Goal: Information Seeking & Learning: Learn about a topic

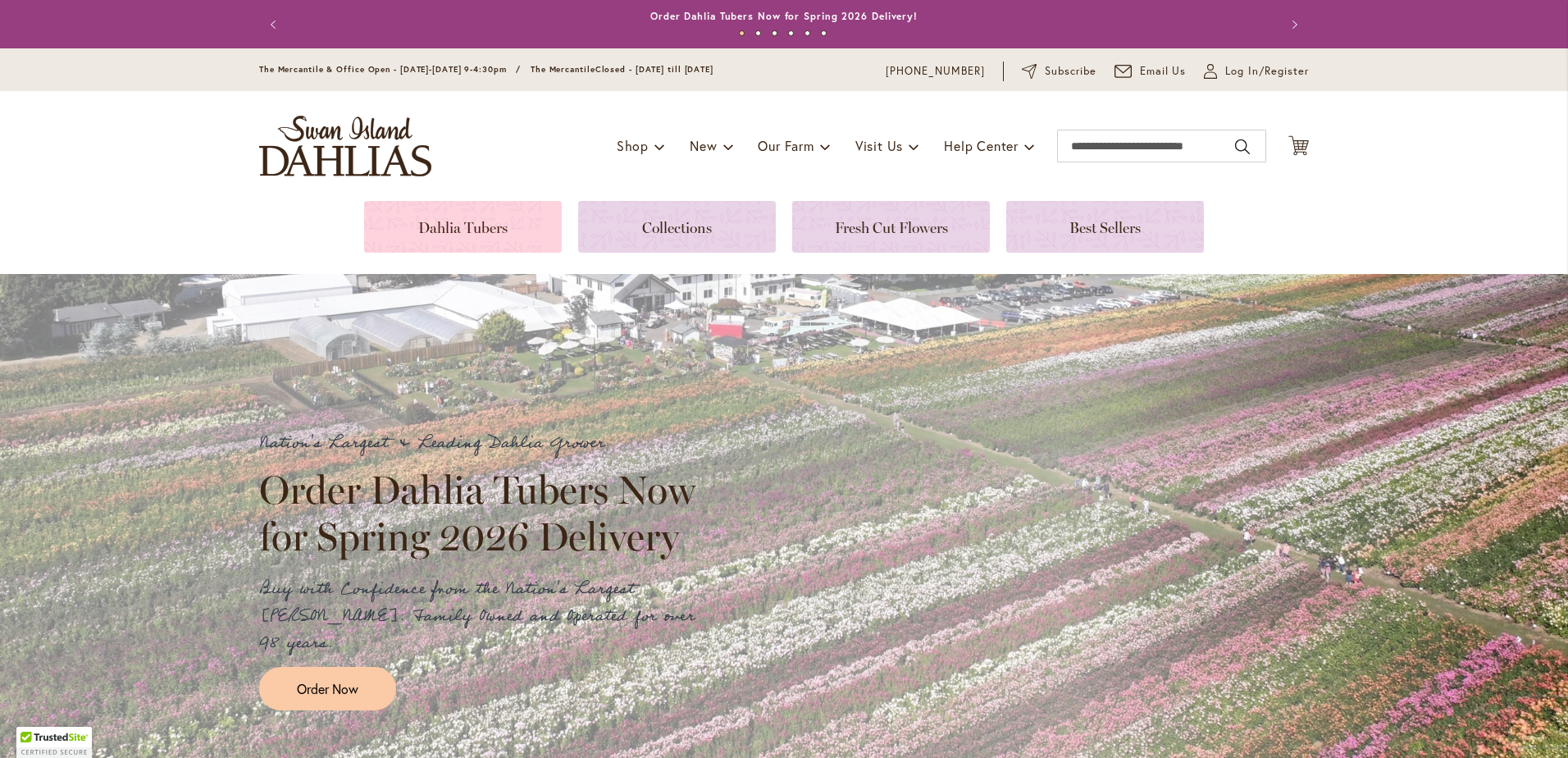
click at [490, 201] on link at bounding box center [462, 227] width 198 height 52
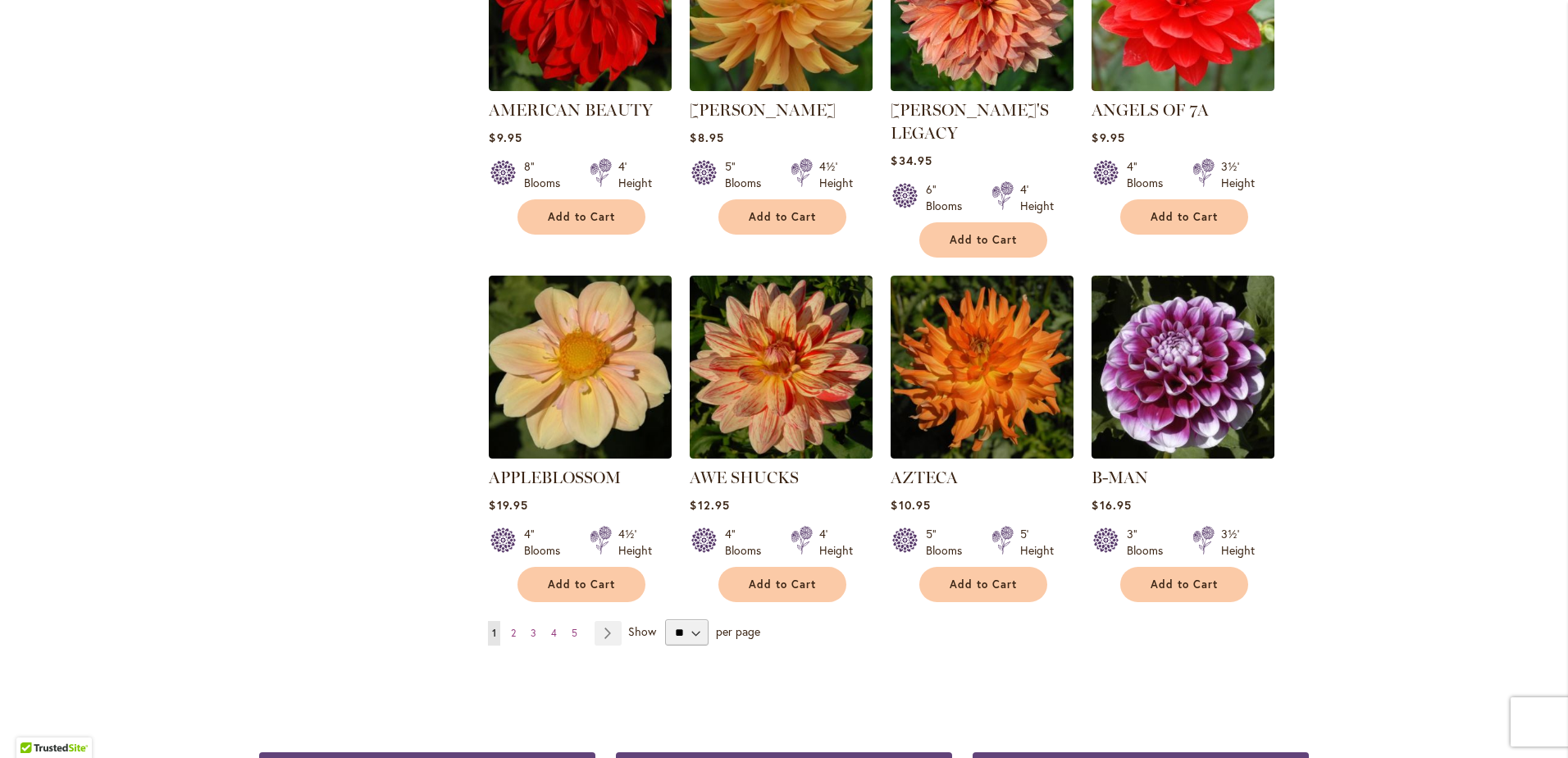
scroll to position [1230, 0]
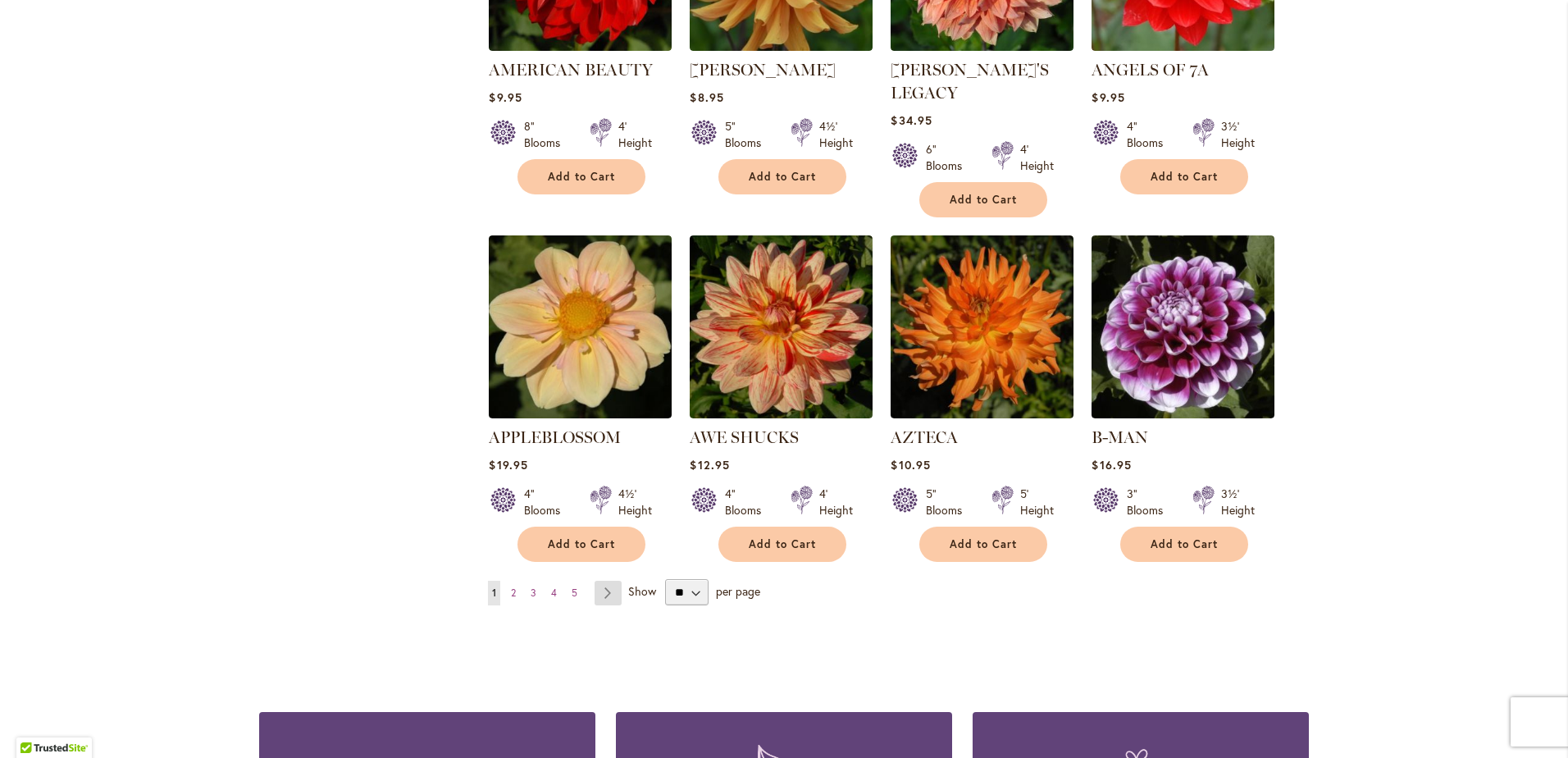
click at [609, 581] on link "Page Next" at bounding box center [608, 593] width 27 height 25
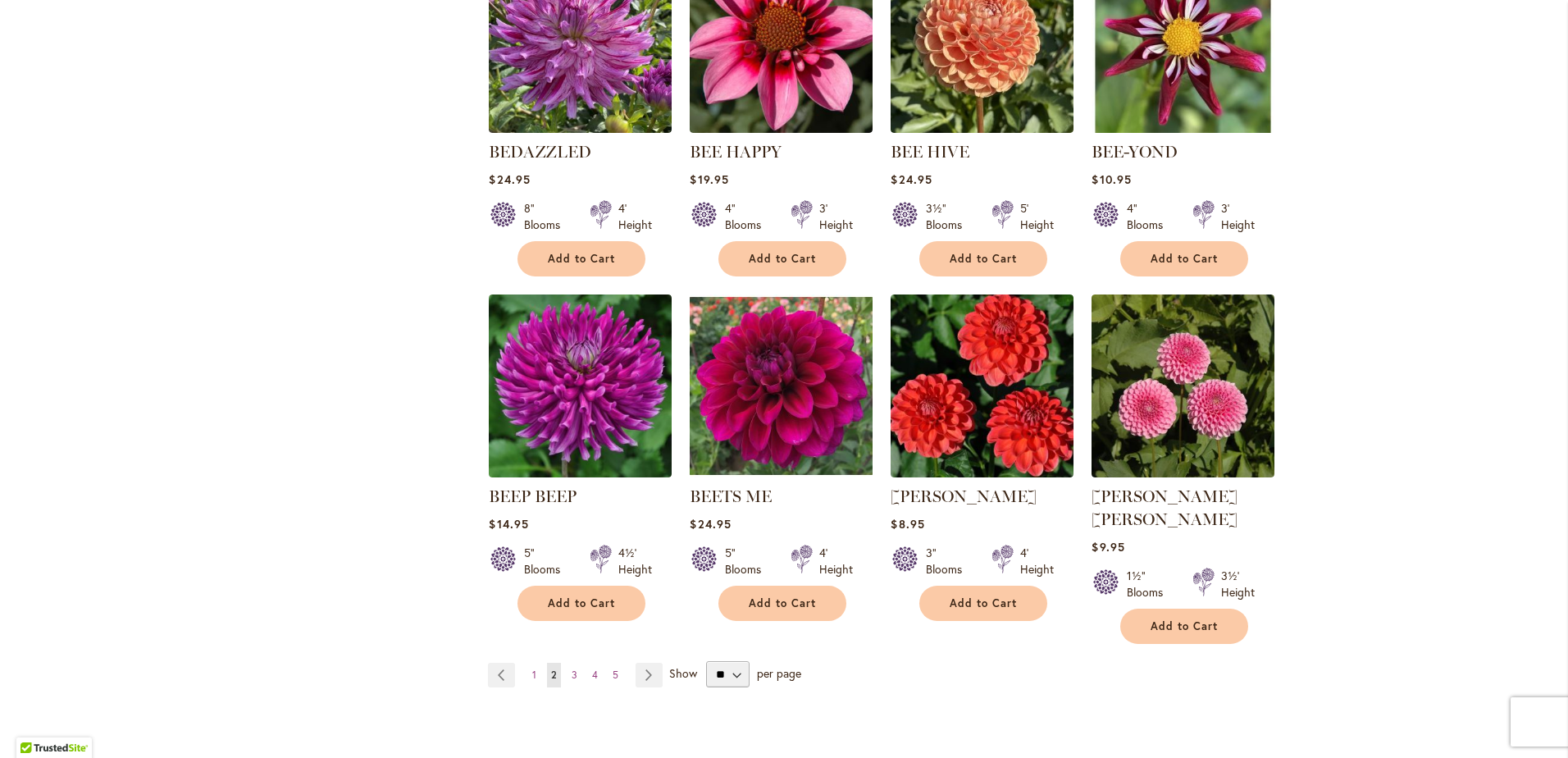
scroll to position [1230, 0]
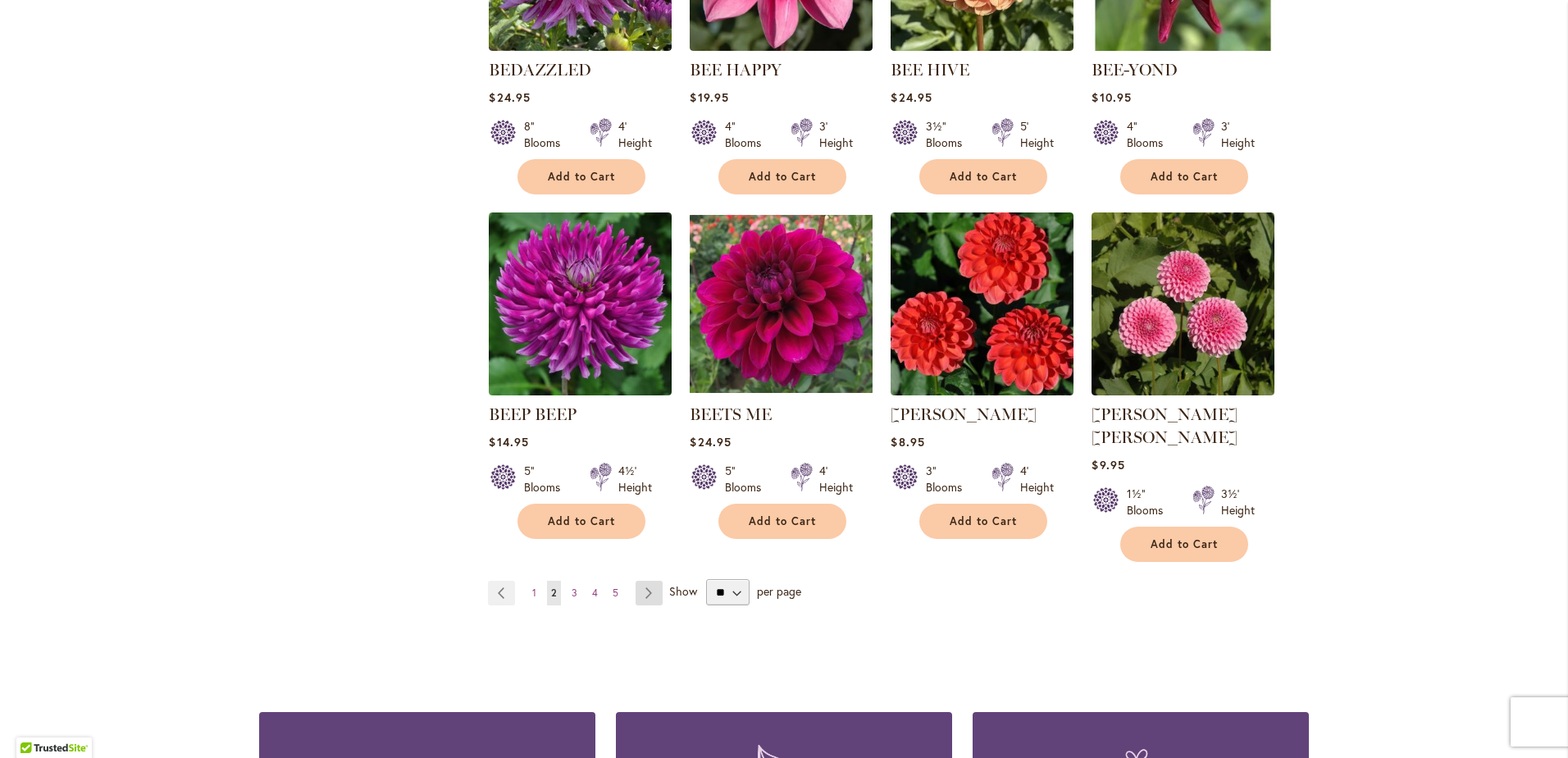
click at [642, 581] on link "Page Next" at bounding box center [649, 593] width 27 height 25
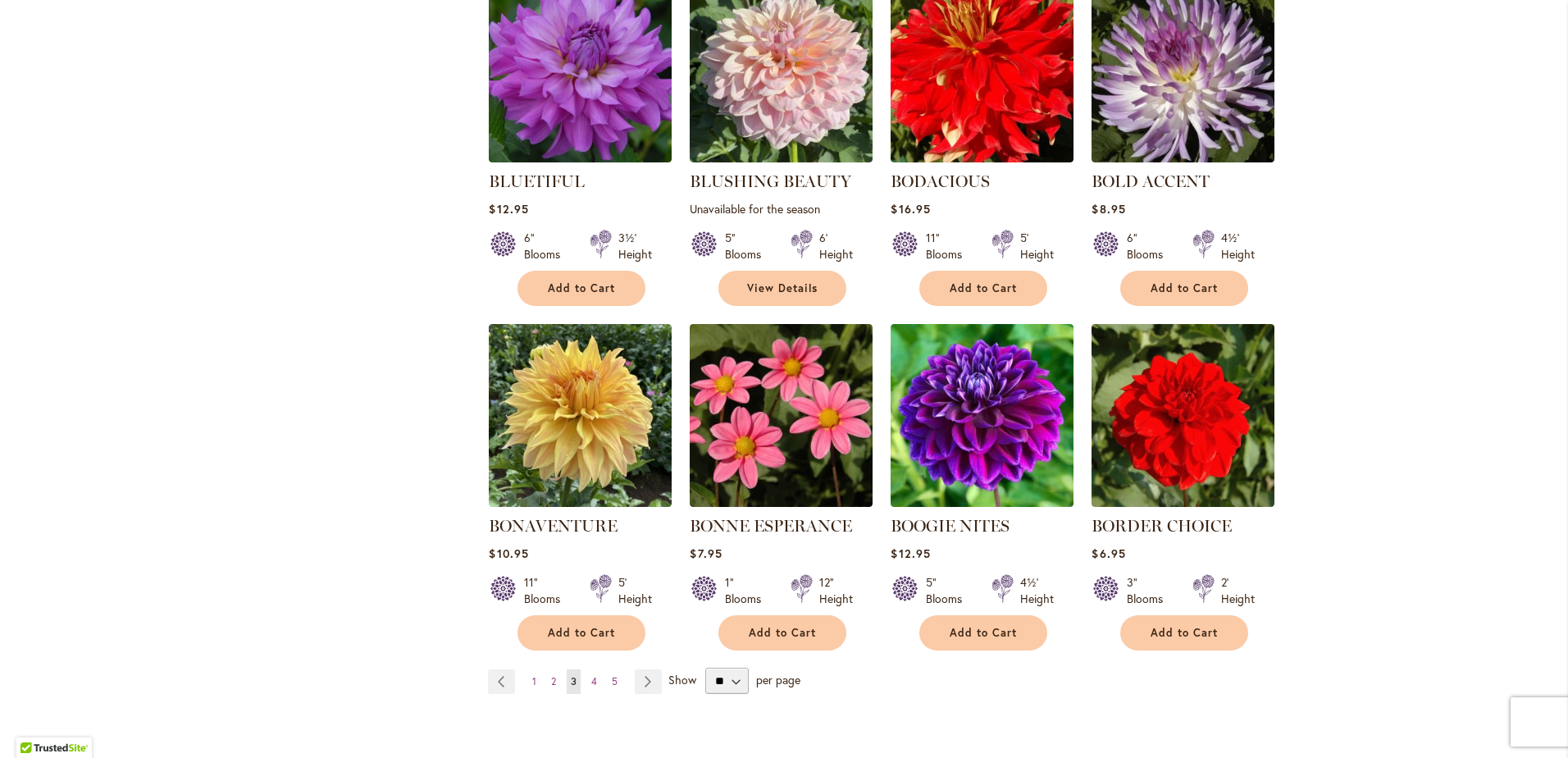
scroll to position [1148, 0]
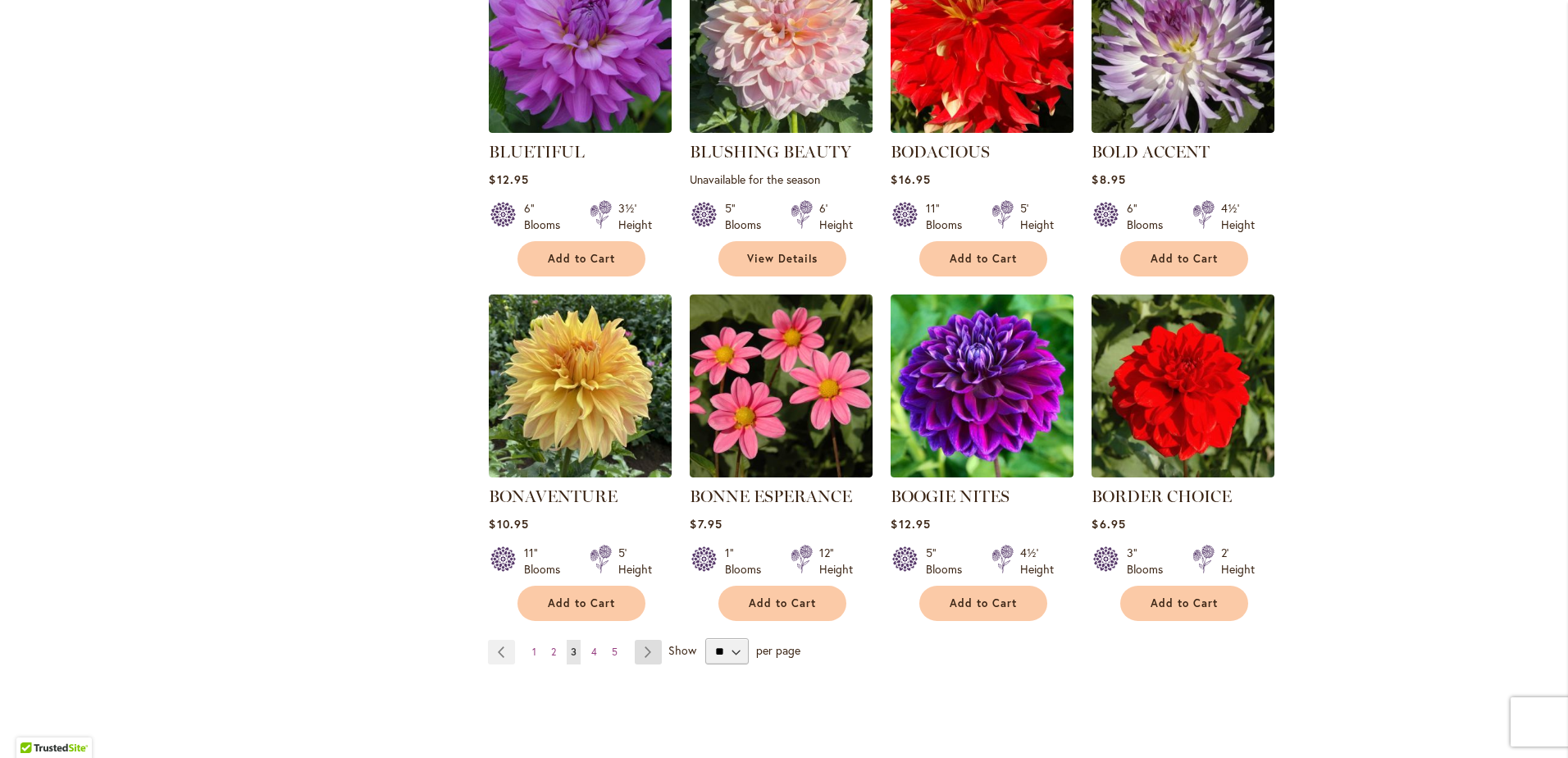
click at [643, 645] on link "Page Next" at bounding box center [648, 652] width 27 height 25
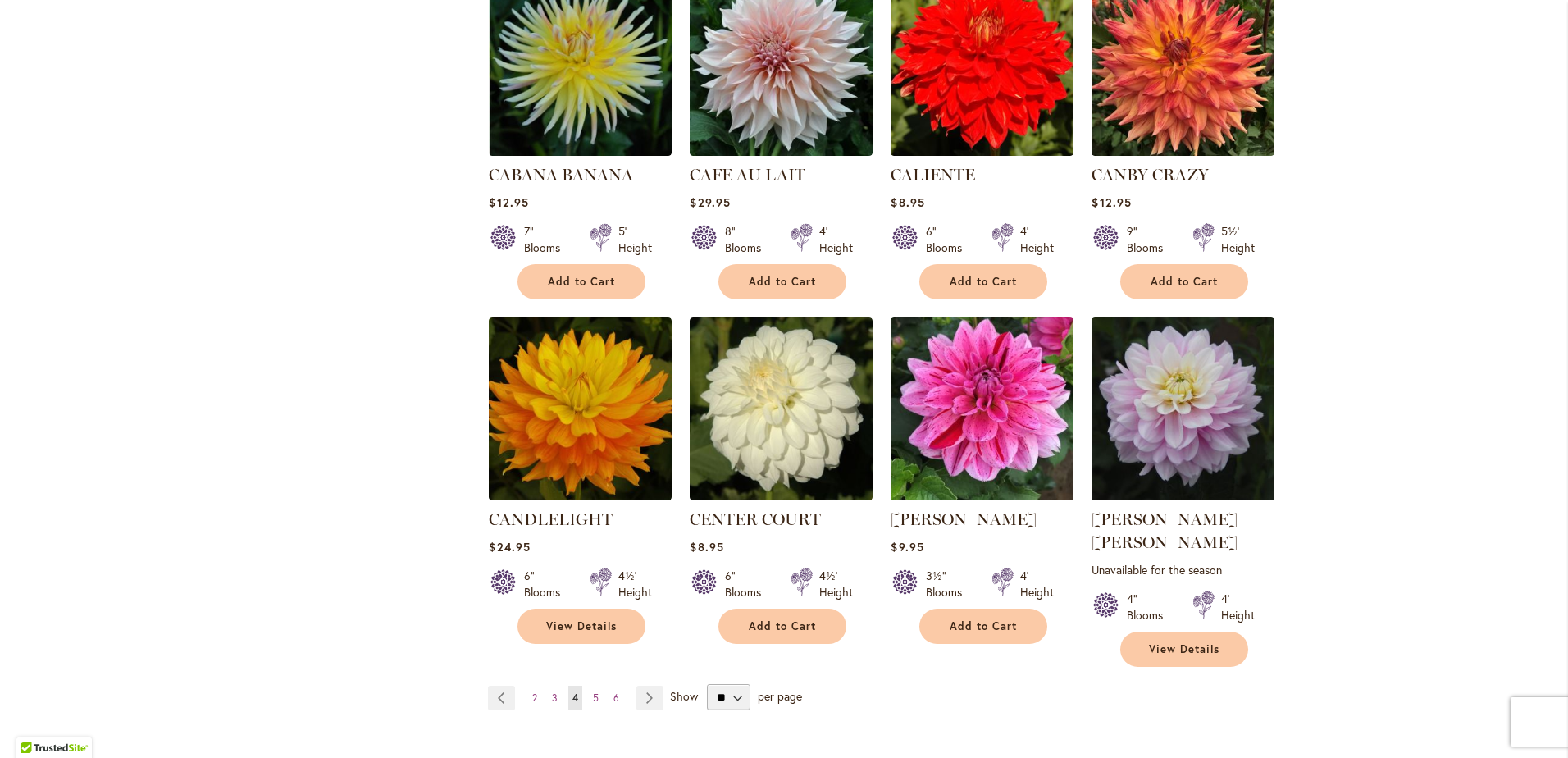
scroll to position [1230, 0]
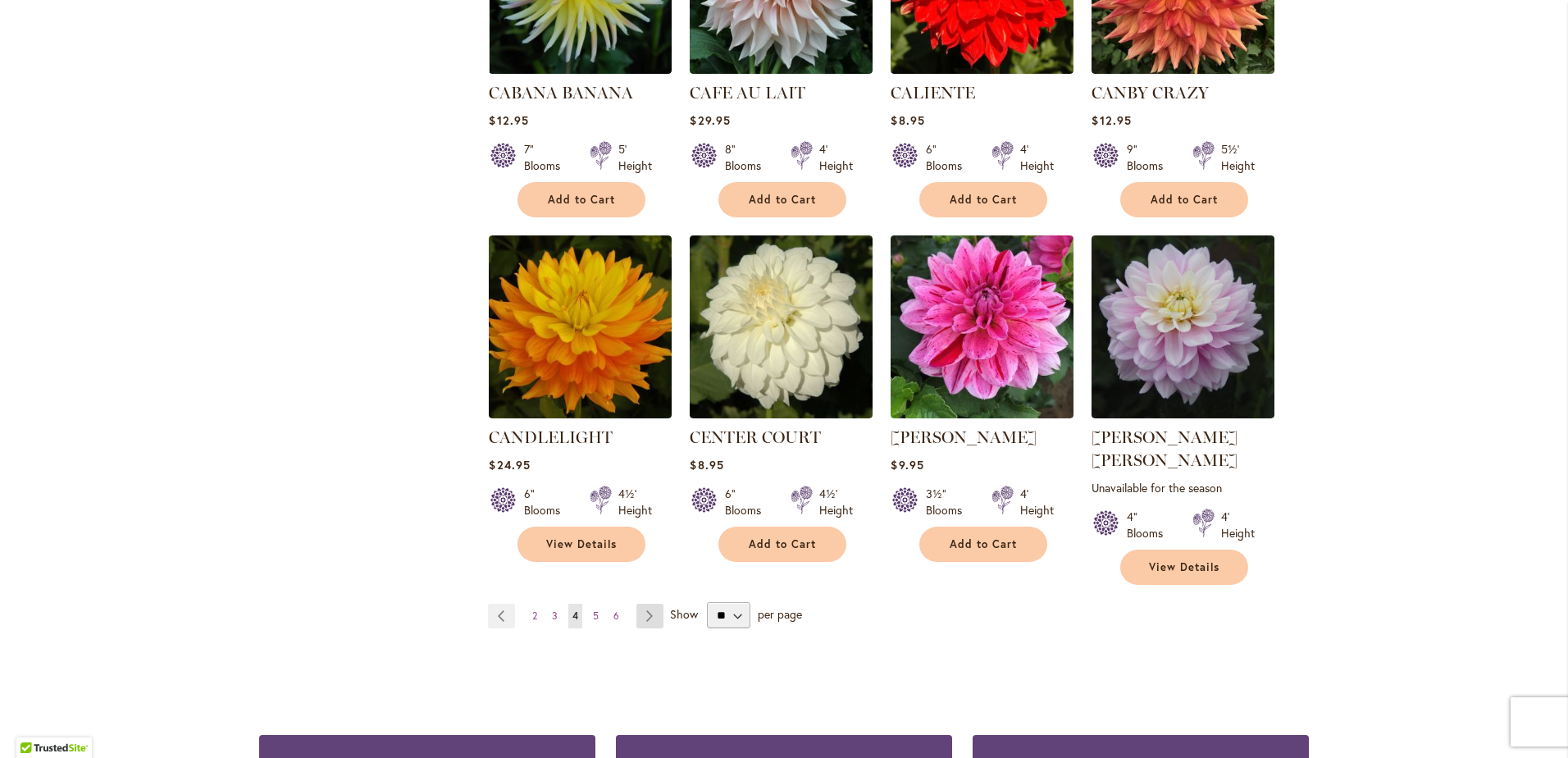
click at [642, 604] on link "Page Next" at bounding box center [650, 616] width 27 height 25
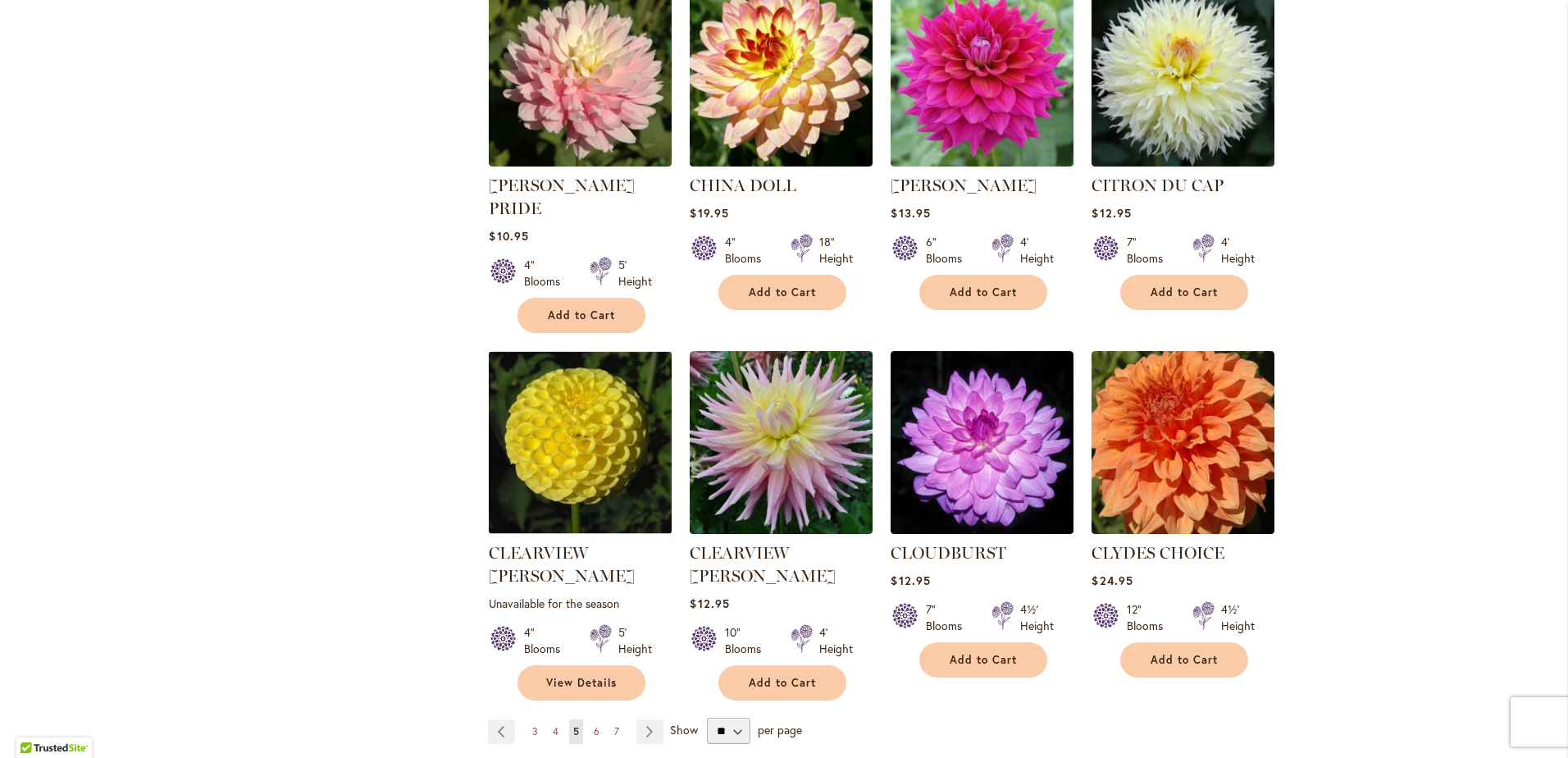
scroll to position [1148, 0]
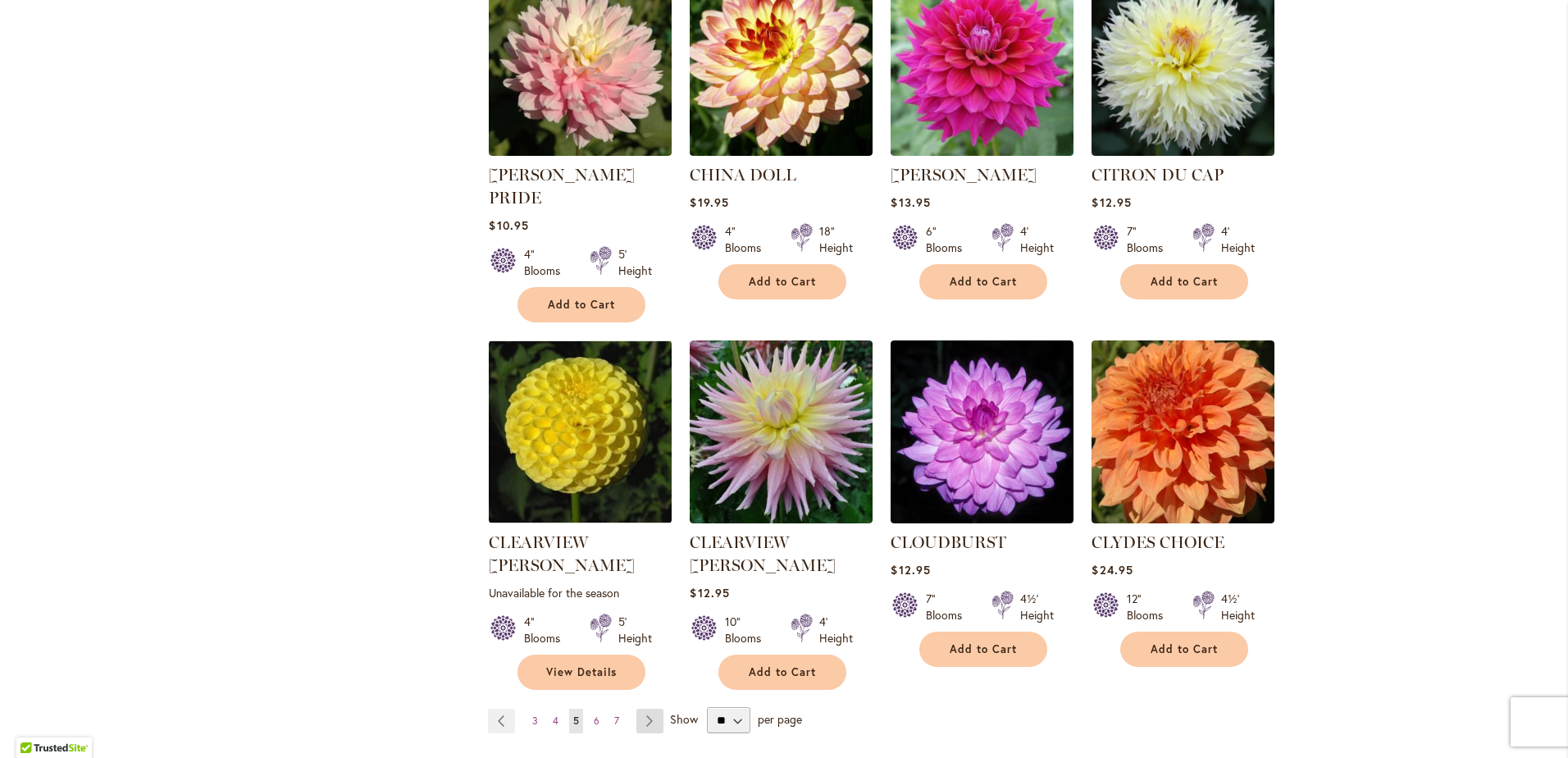
click at [647, 708] on link "Page Next" at bounding box center [650, 721] width 27 height 25
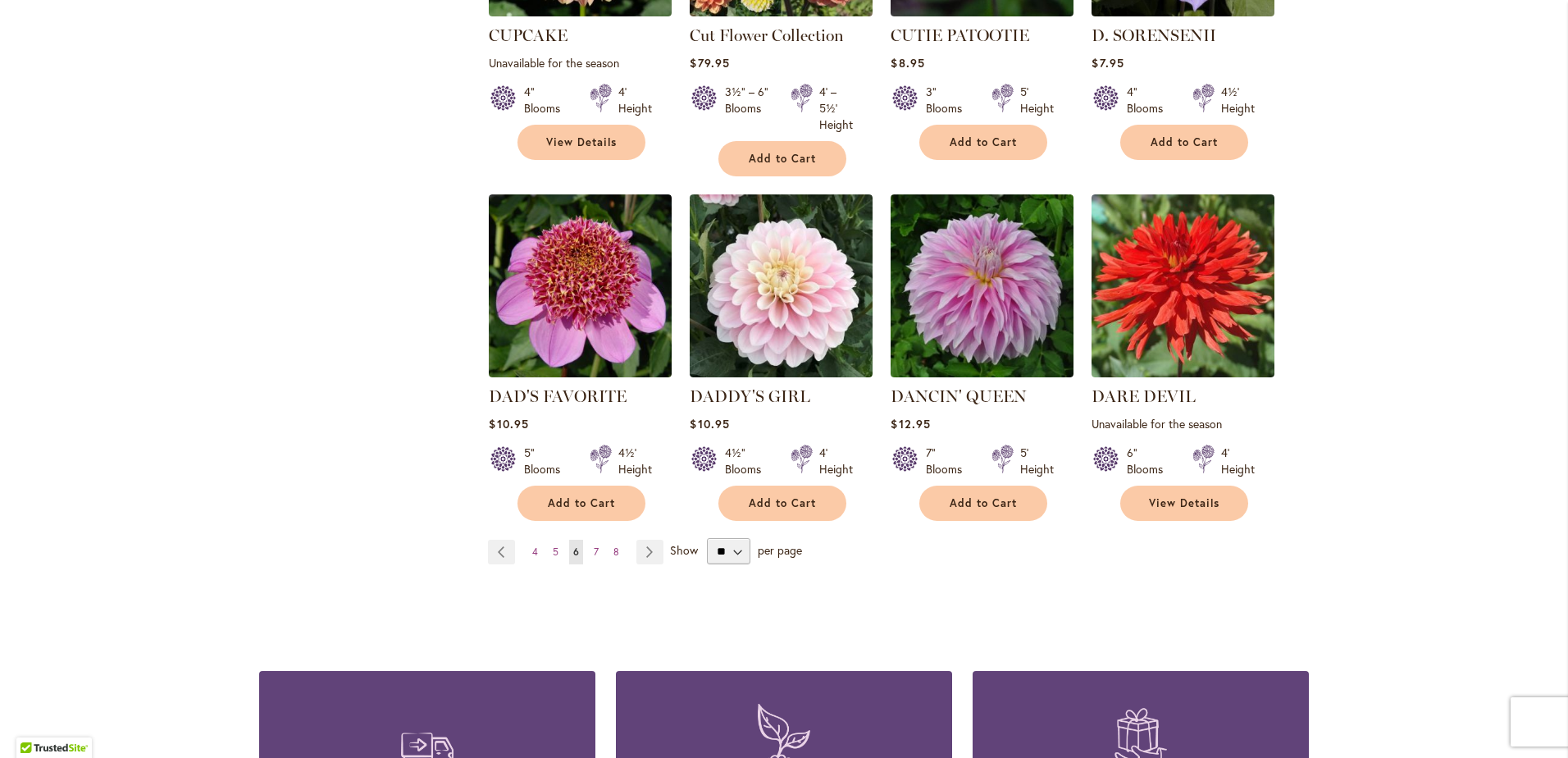
scroll to position [1312, 0]
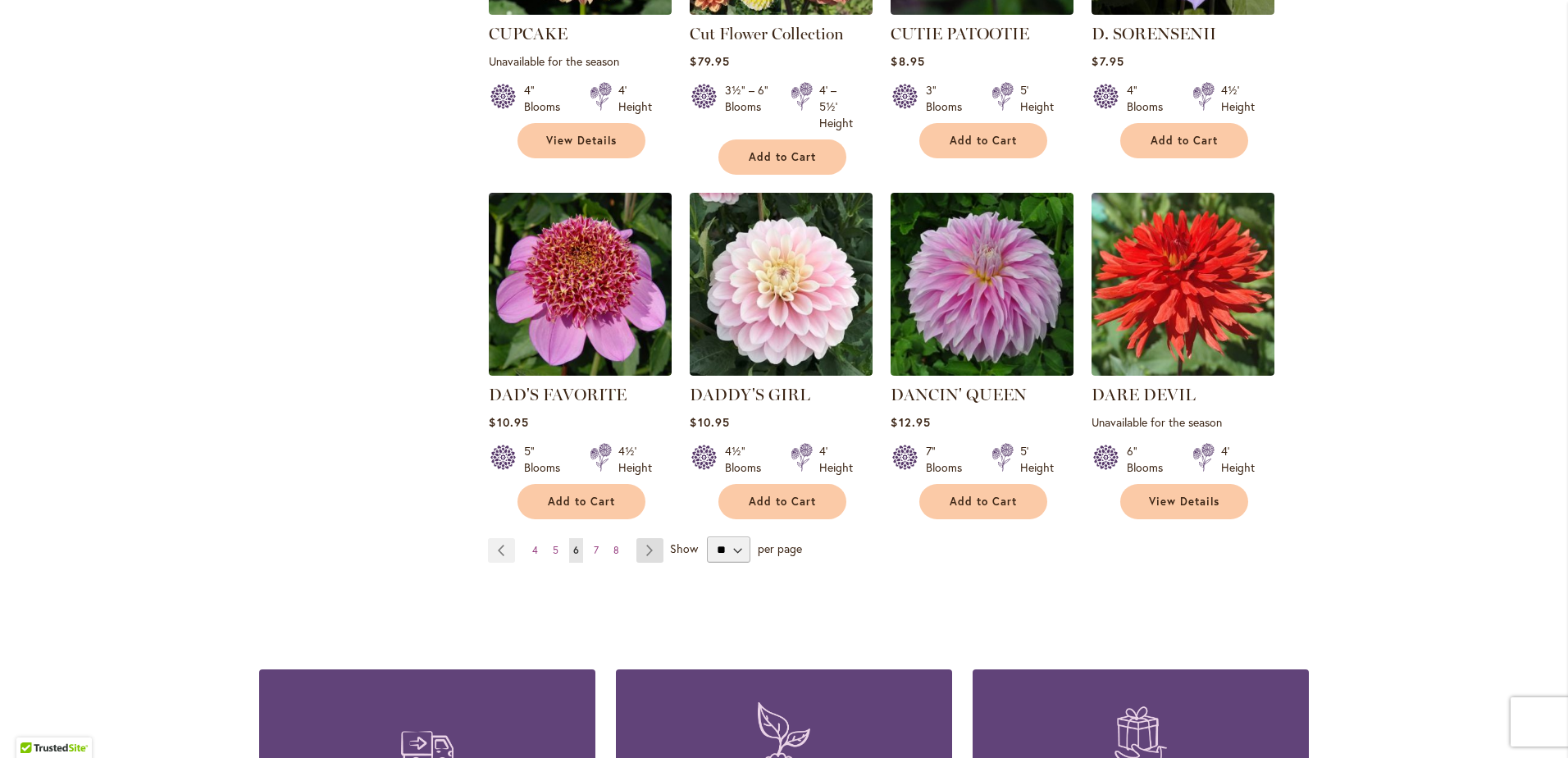
click at [637, 538] on link "Page Next" at bounding box center [650, 550] width 27 height 25
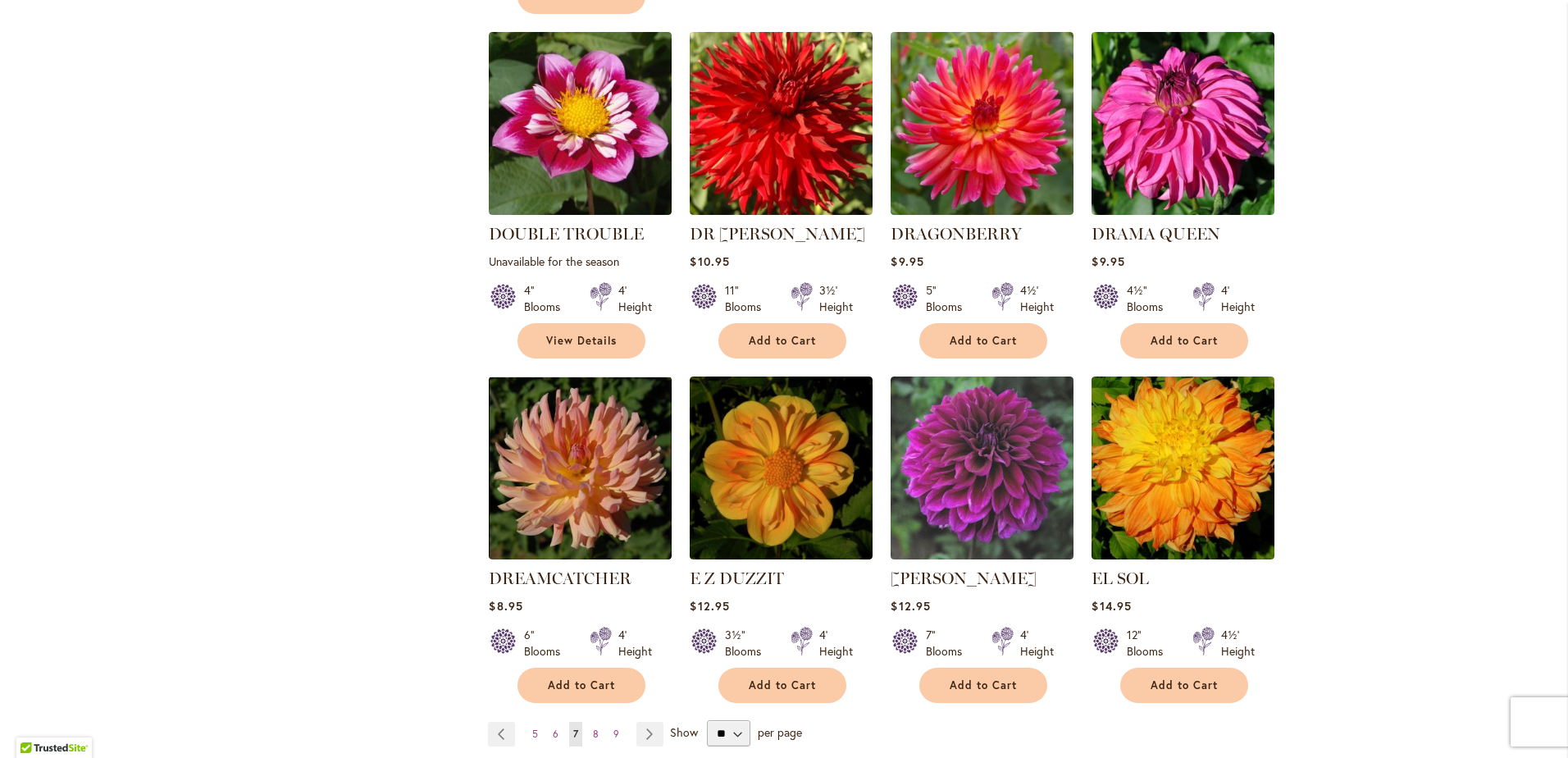
scroll to position [1148, 0]
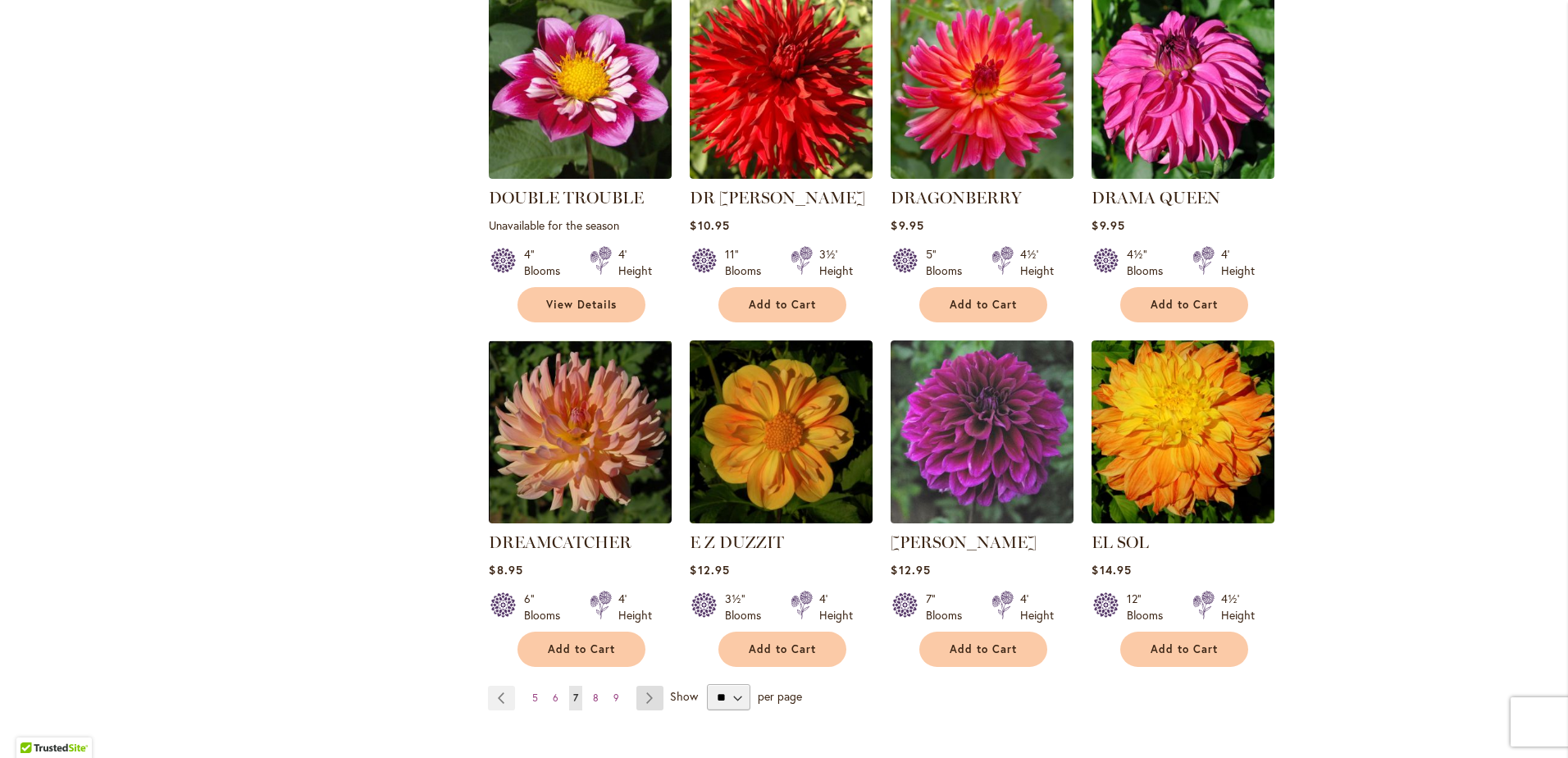
click at [645, 685] on link "Page Next" at bounding box center [650, 698] width 27 height 25
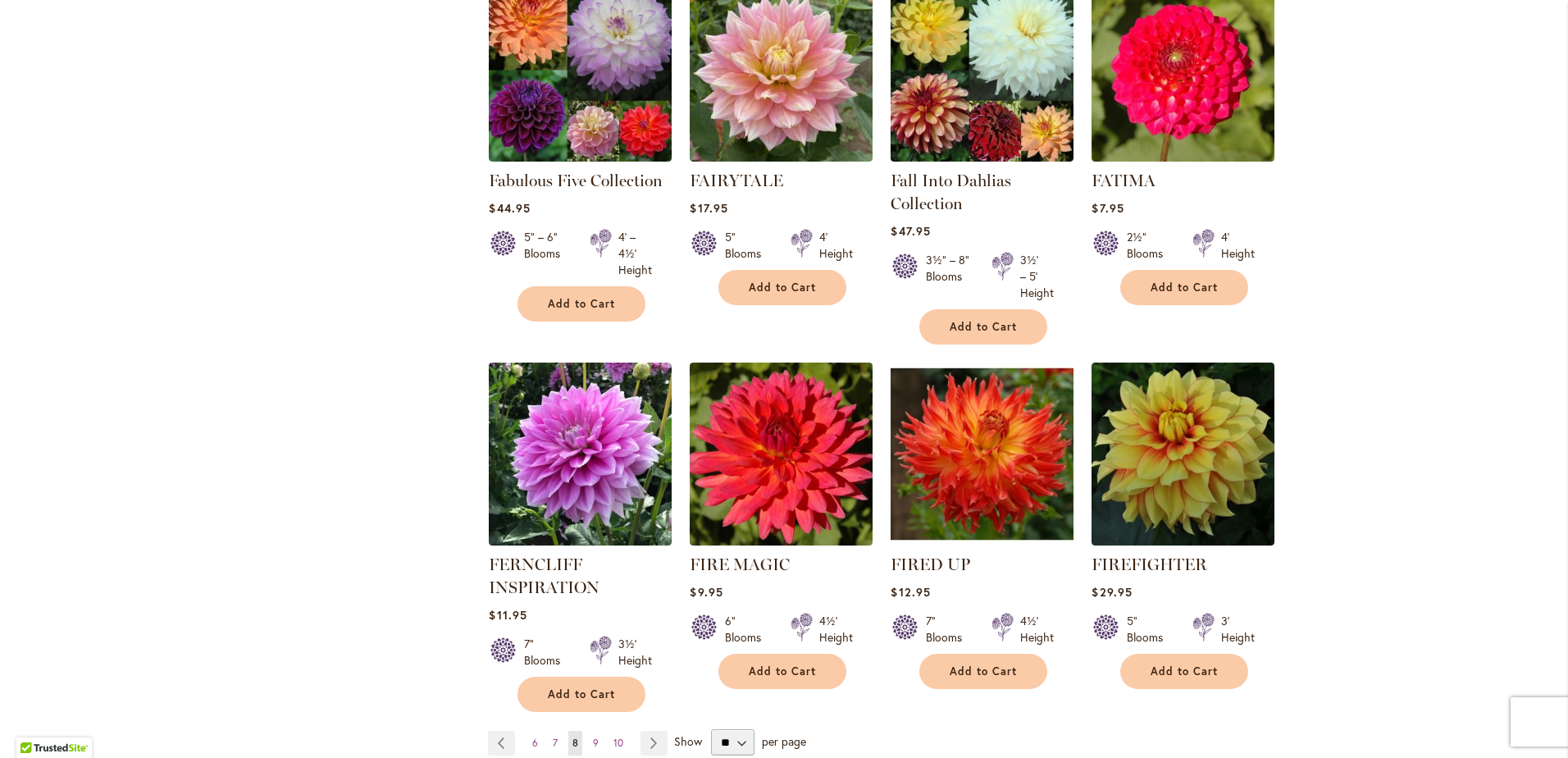
scroll to position [1148, 0]
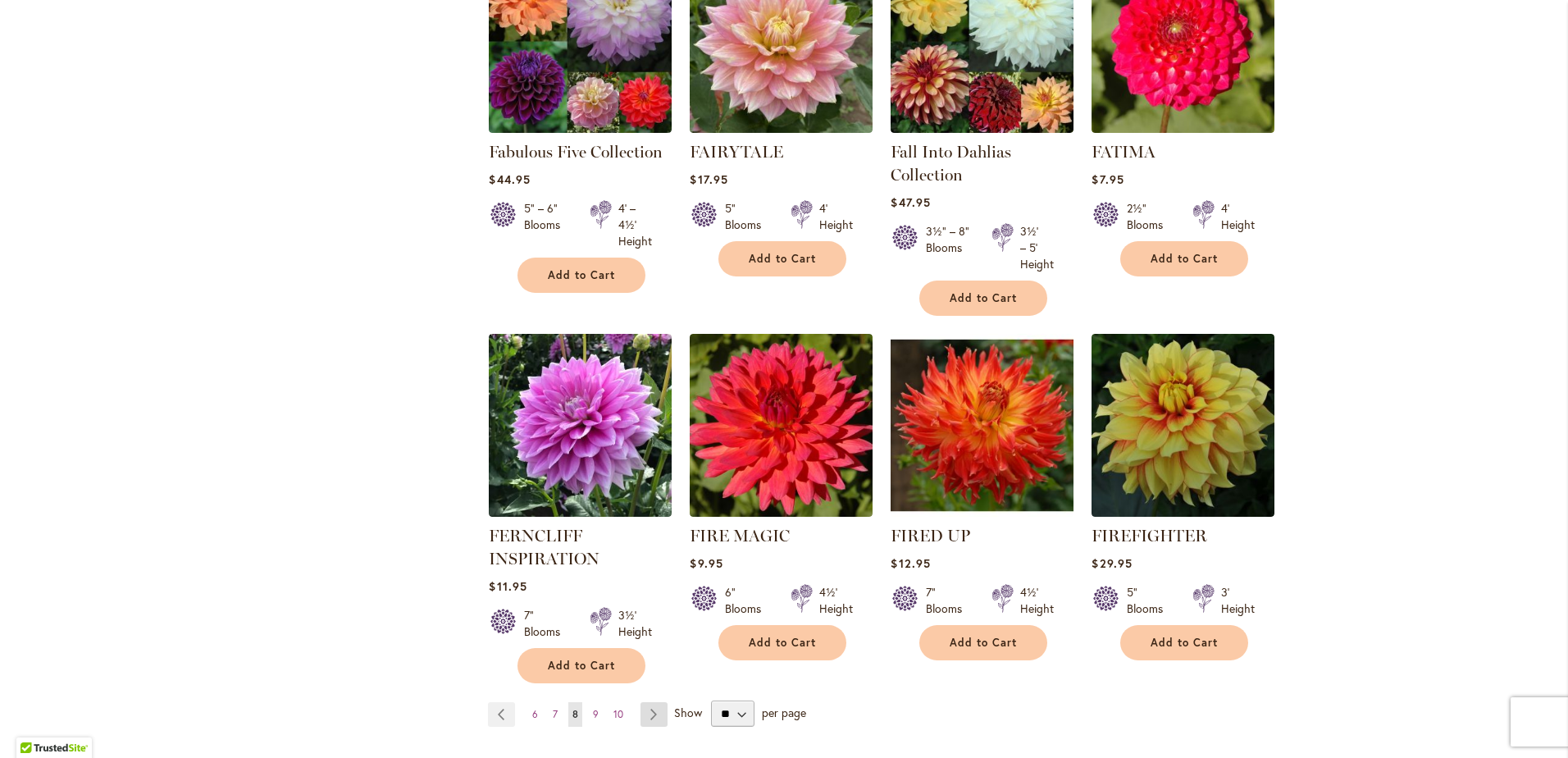
click at [657, 712] on link "Page Next" at bounding box center [654, 715] width 27 height 25
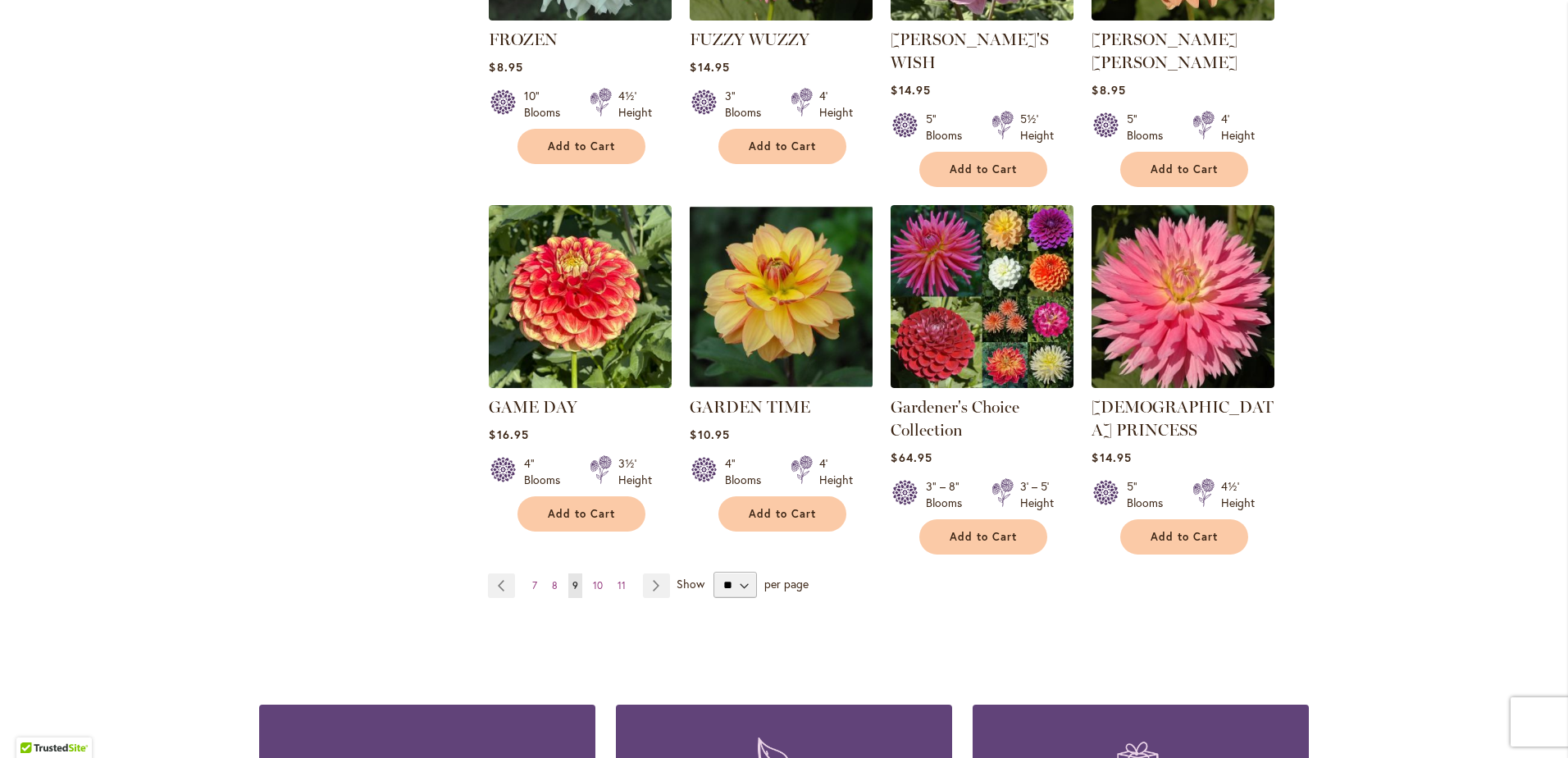
scroll to position [1312, 0]
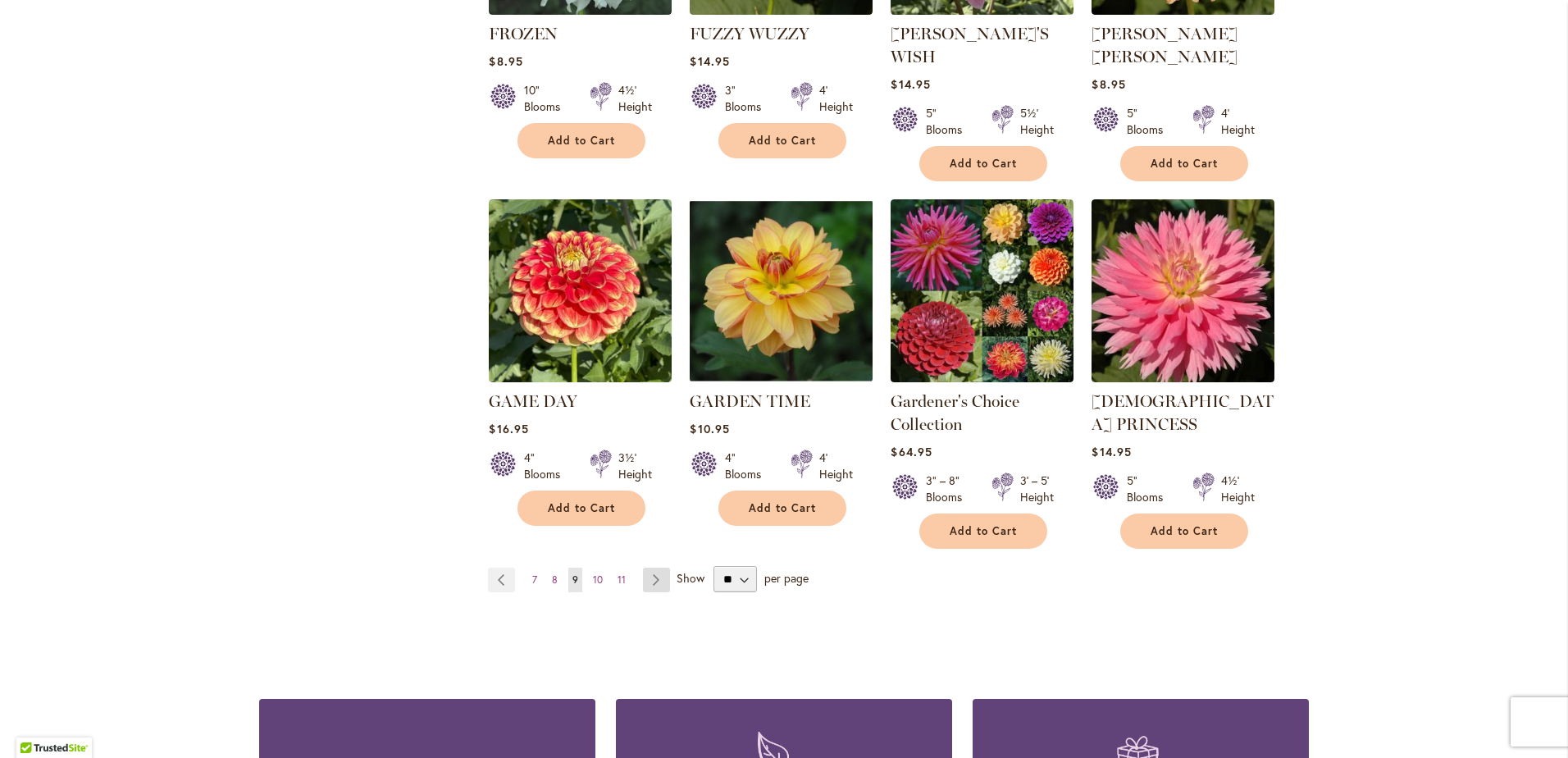
click at [657, 568] on link "Page Next" at bounding box center [657, 580] width 27 height 25
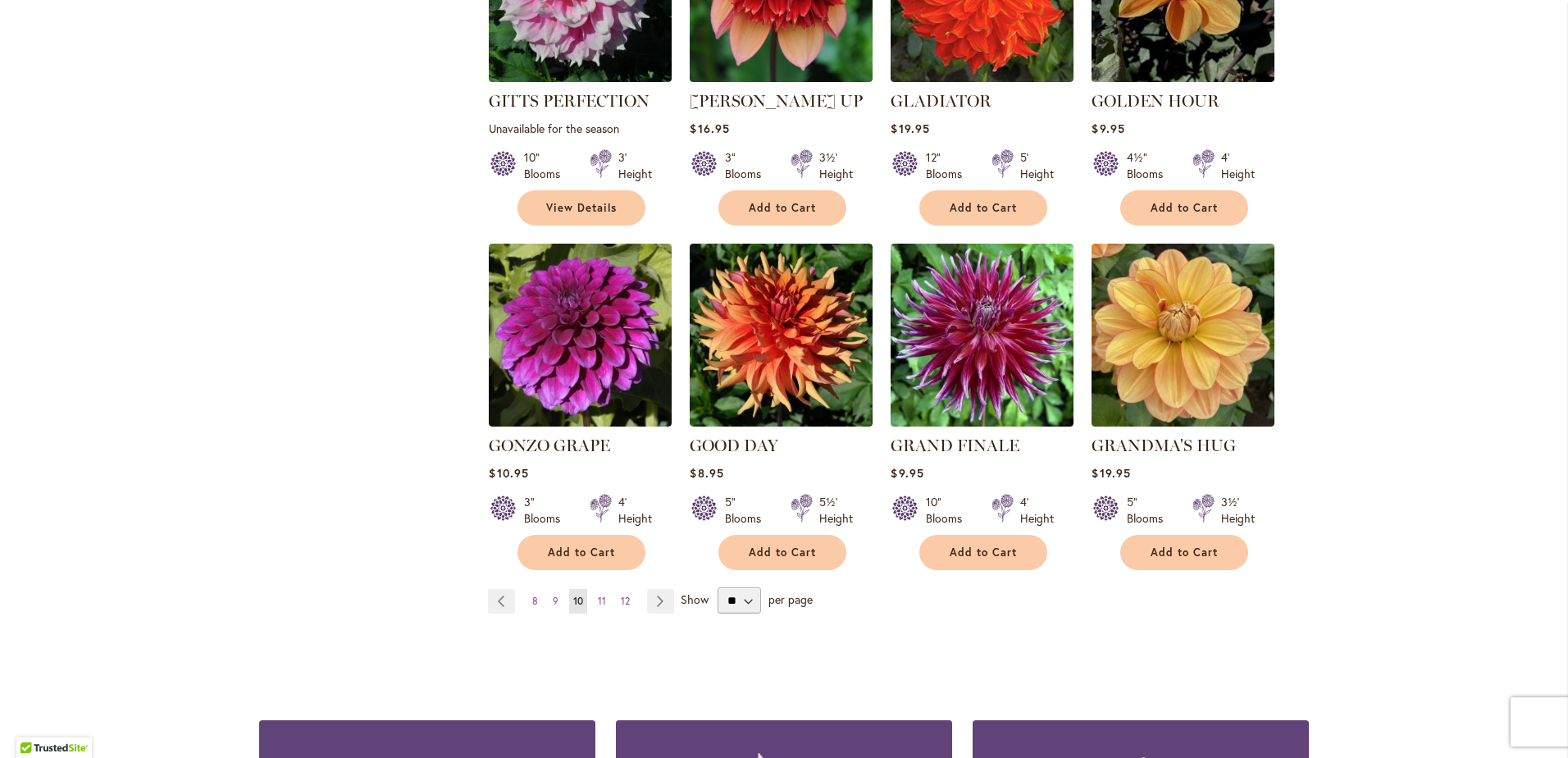
scroll to position [1230, 0]
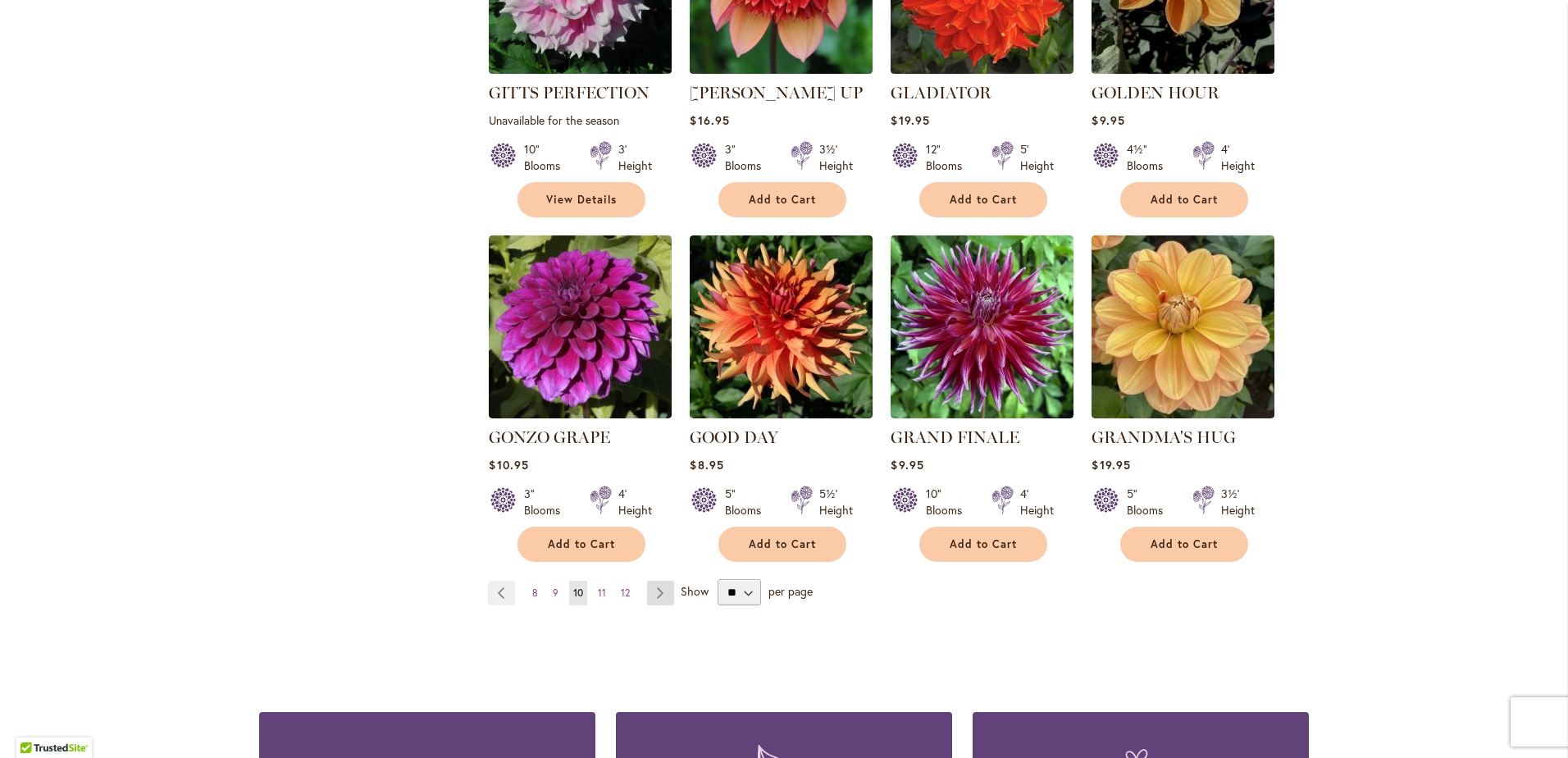
click at [655, 581] on link "Page Next" at bounding box center [661, 593] width 27 height 25
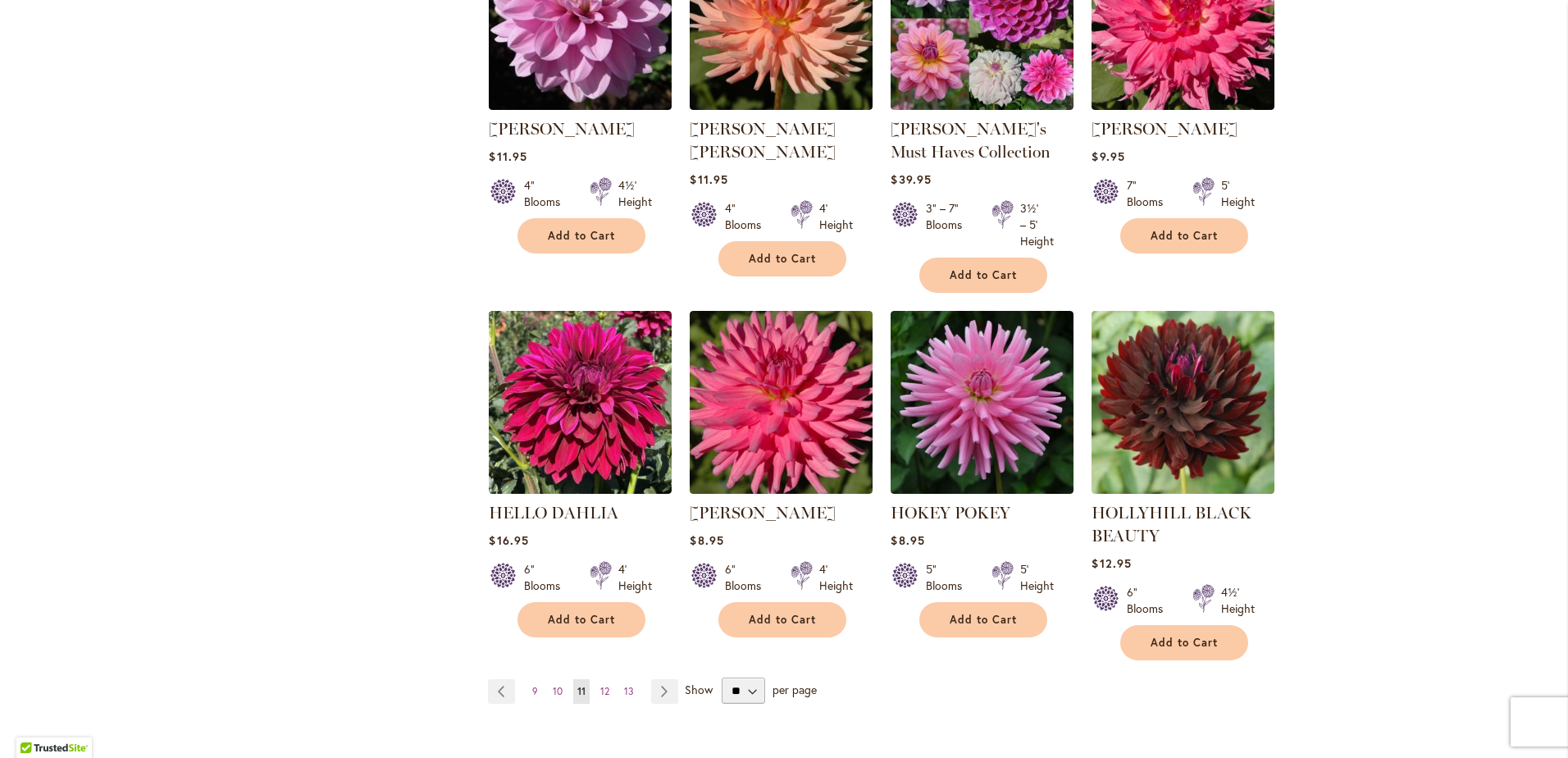
scroll to position [1230, 0]
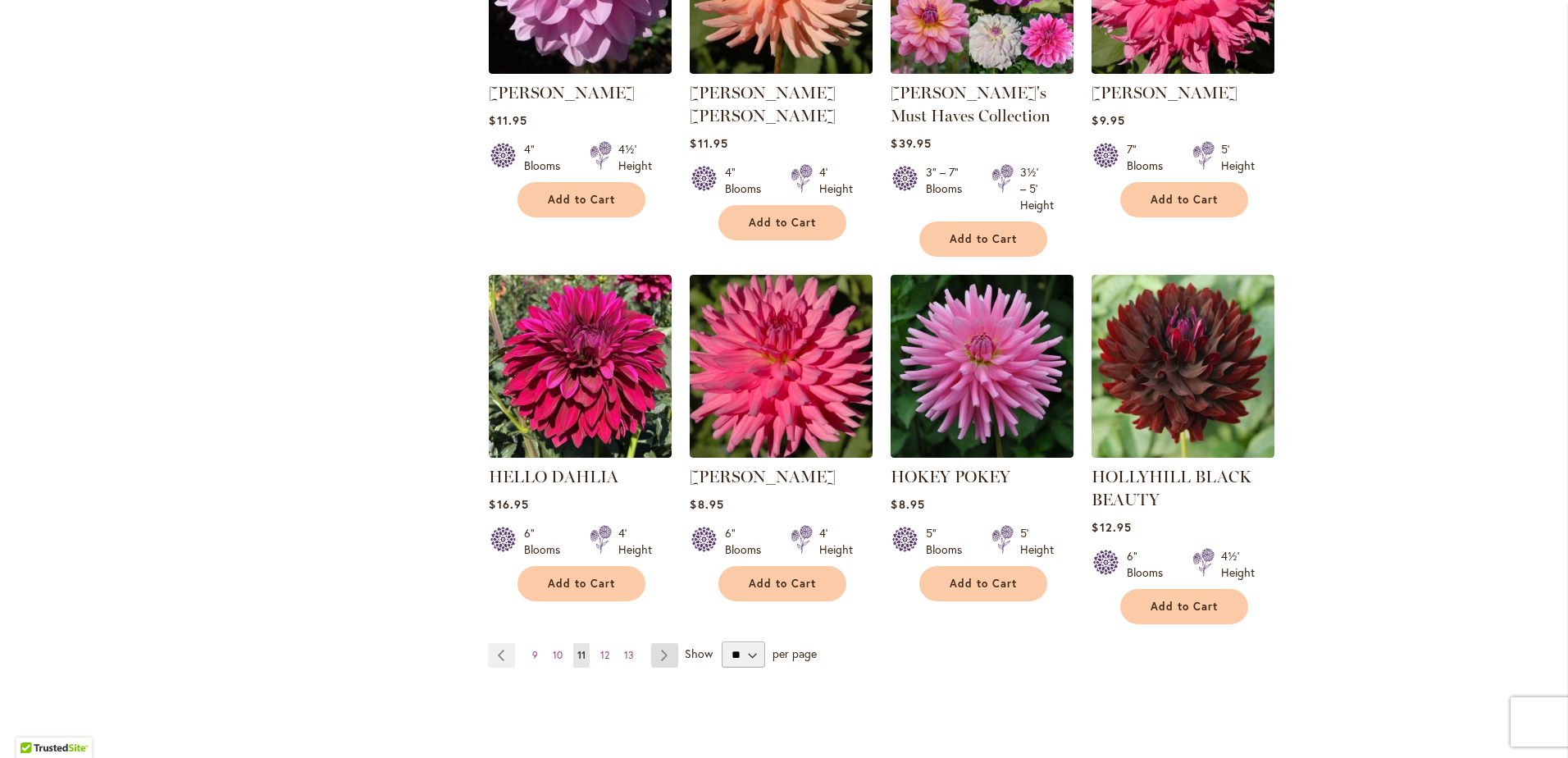
click at [660, 652] on link "Page Next" at bounding box center [664, 656] width 27 height 25
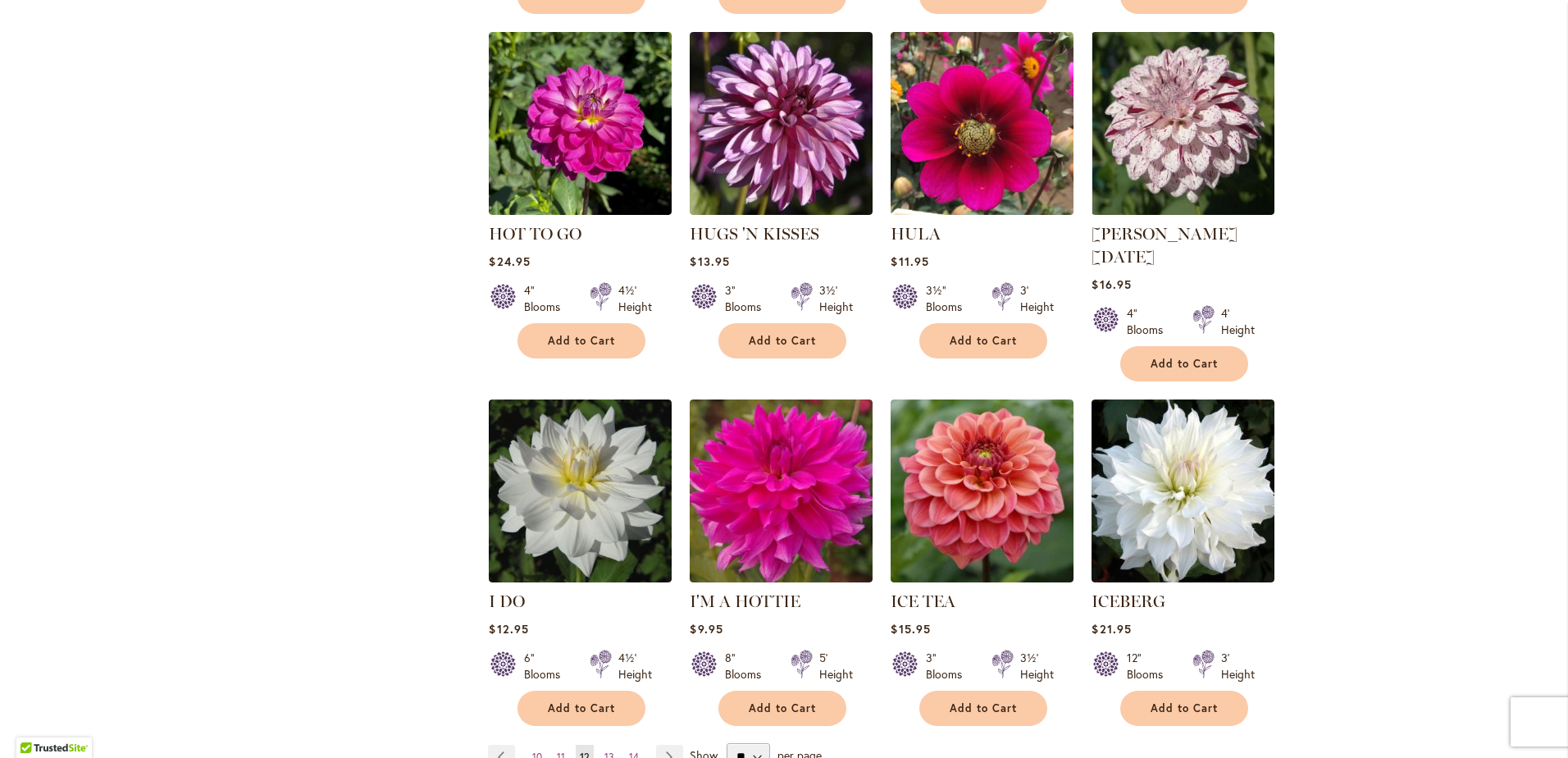
scroll to position [1148, 0]
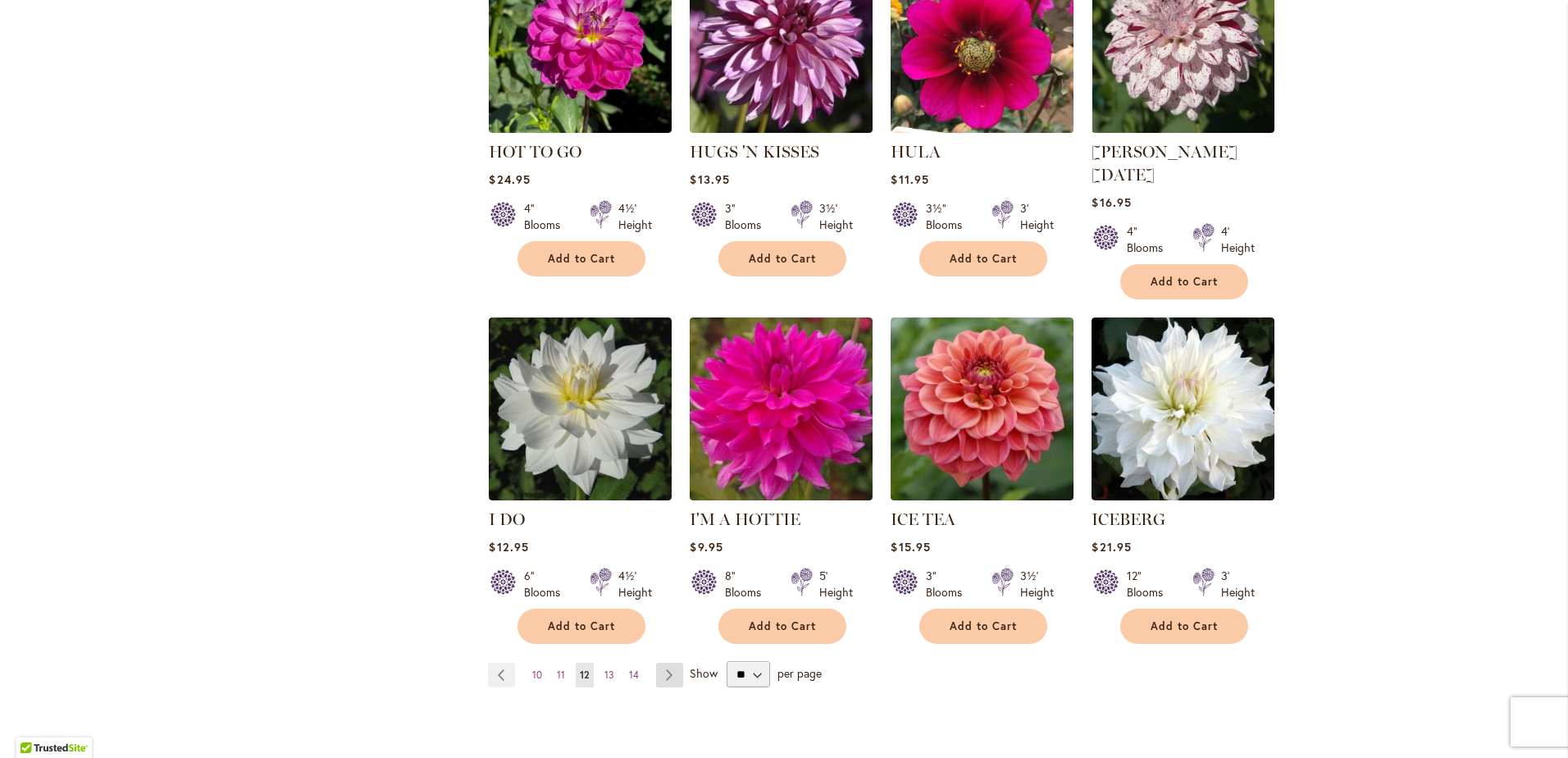
click at [657, 662] on link "Page Next" at bounding box center [670, 675] width 27 height 25
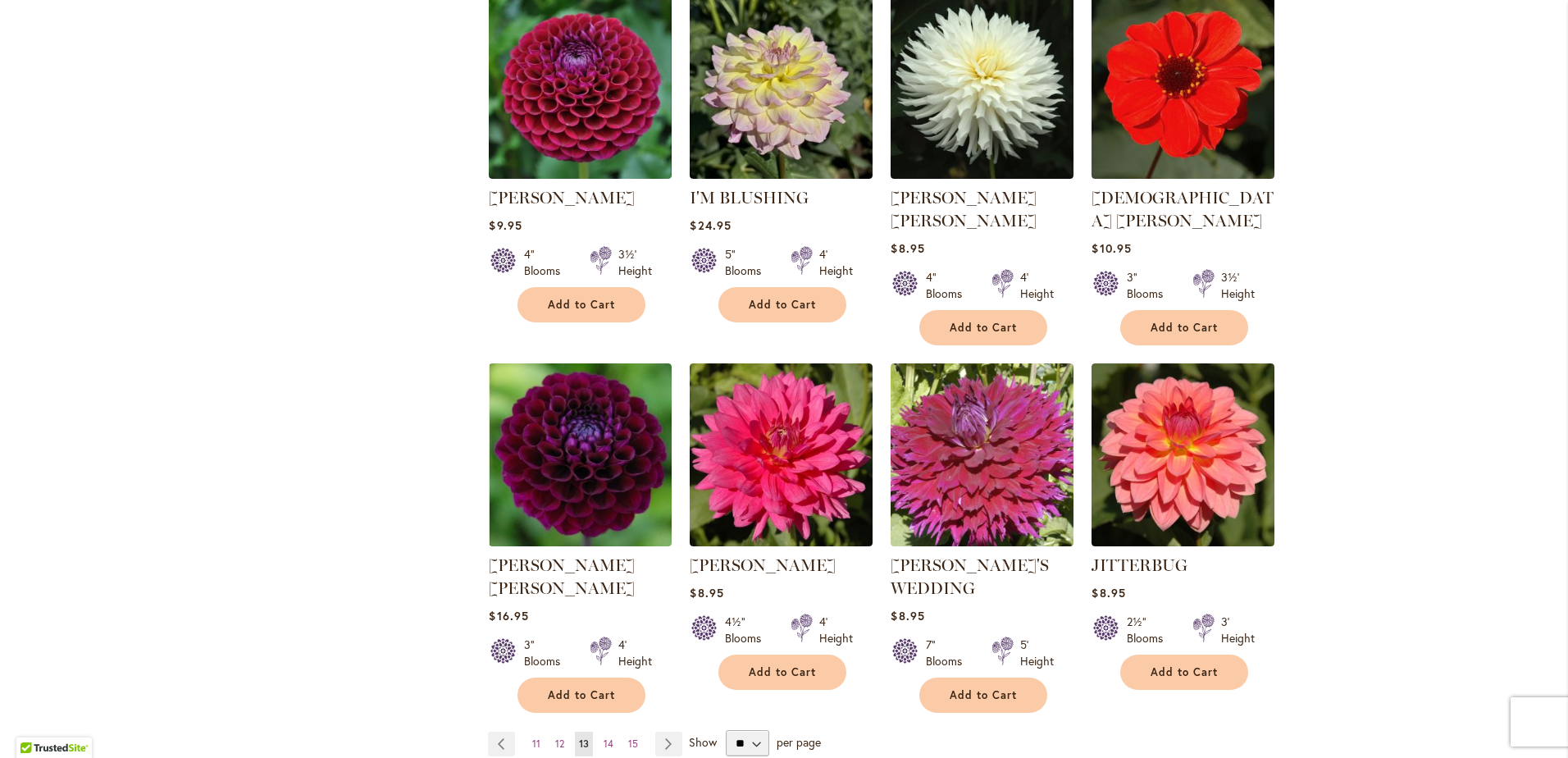
scroll to position [1148, 0]
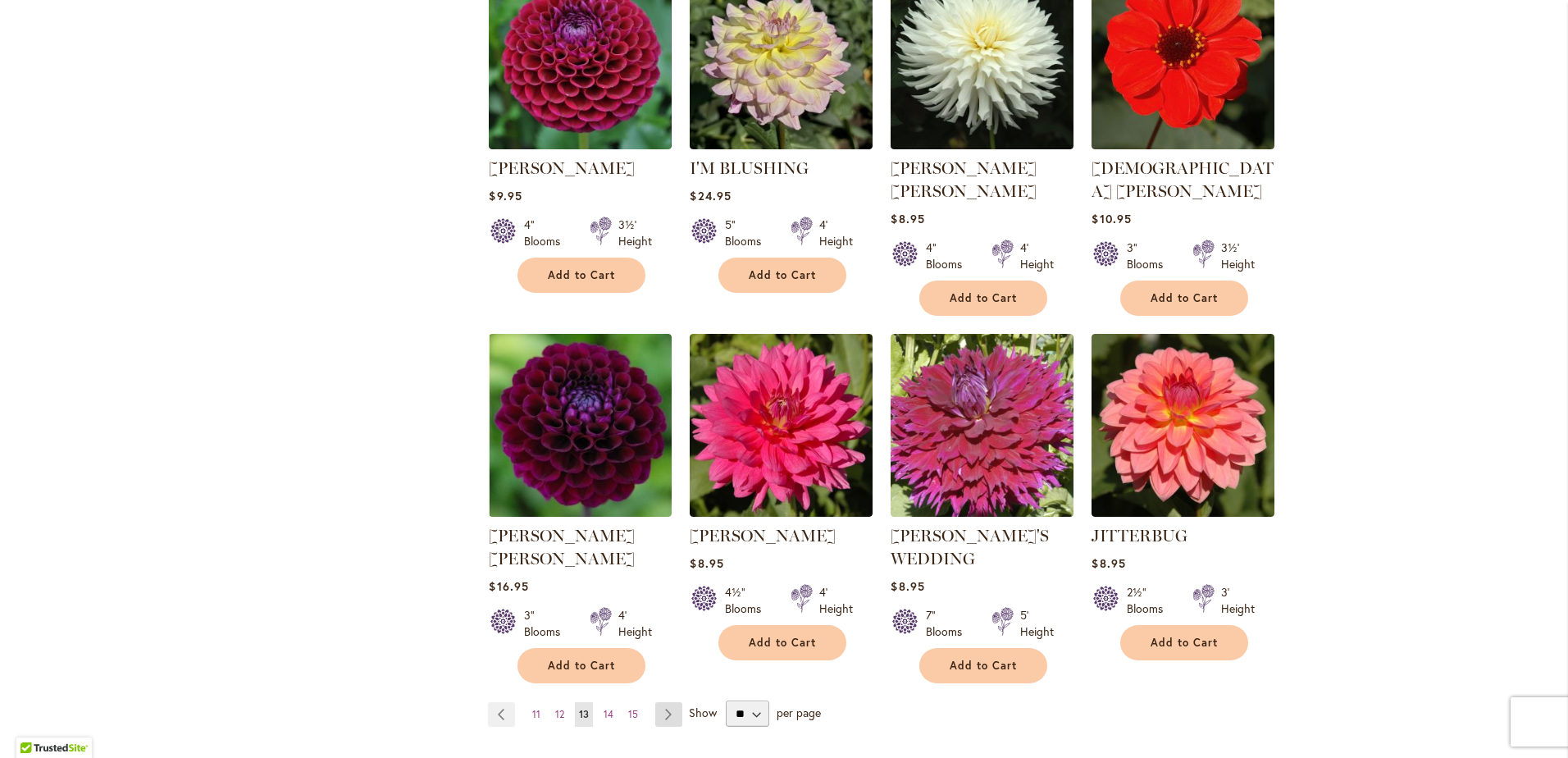
click at [668, 702] on link "Page Next" at bounding box center [669, 715] width 27 height 25
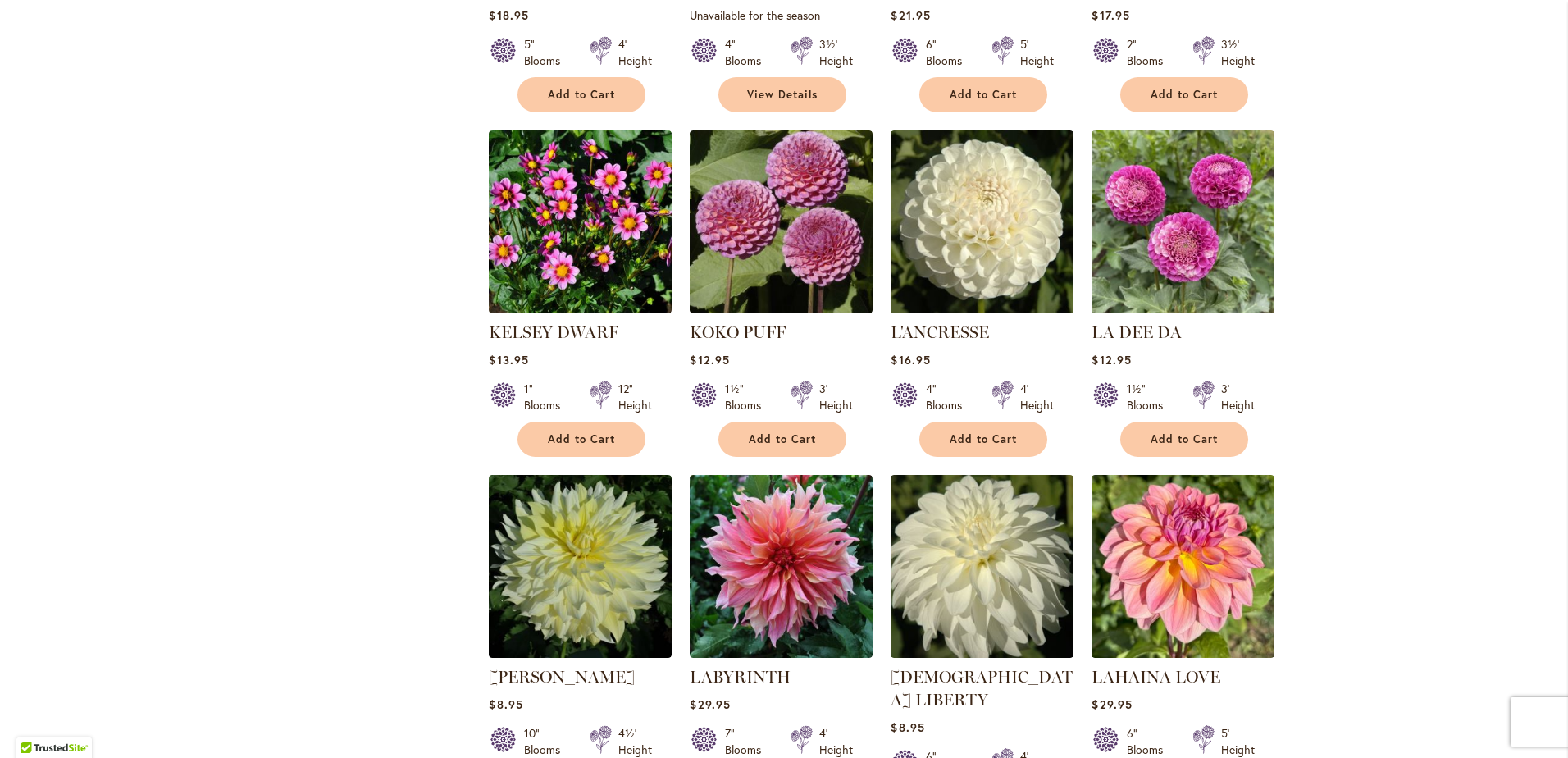
scroll to position [1148, 0]
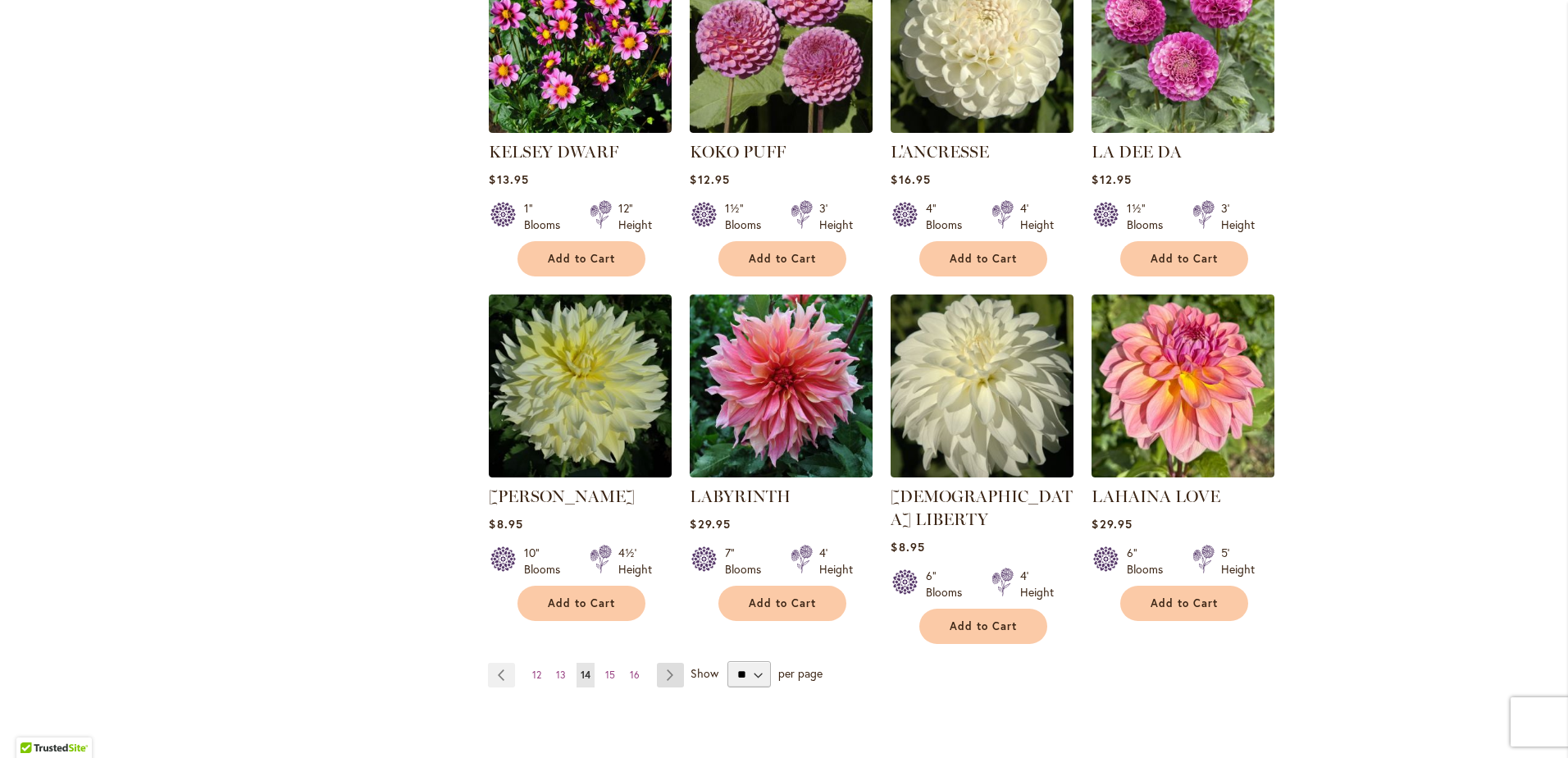
click at [657, 662] on link "Page Next" at bounding box center [670, 675] width 27 height 25
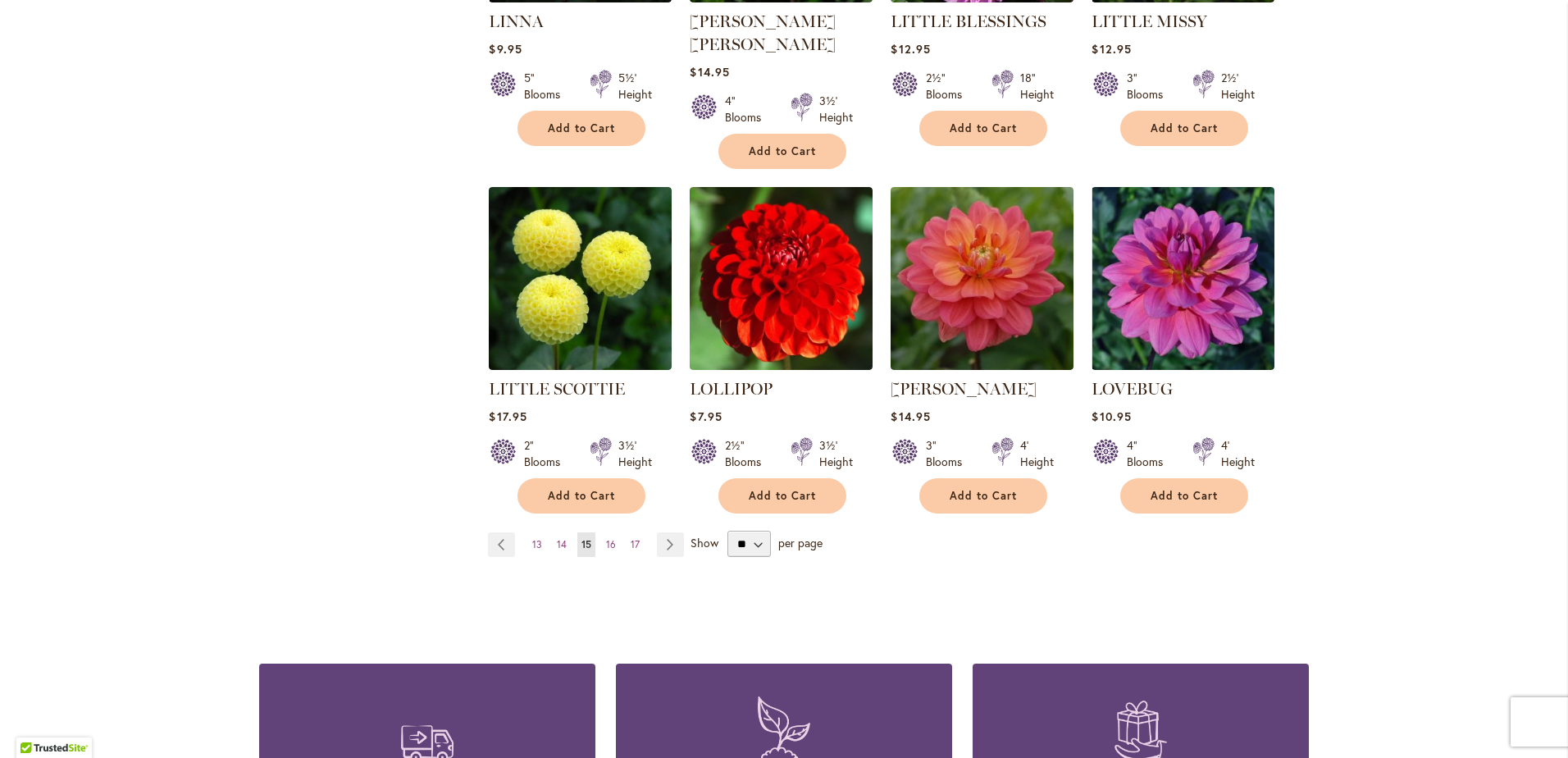
scroll to position [1312, 0]
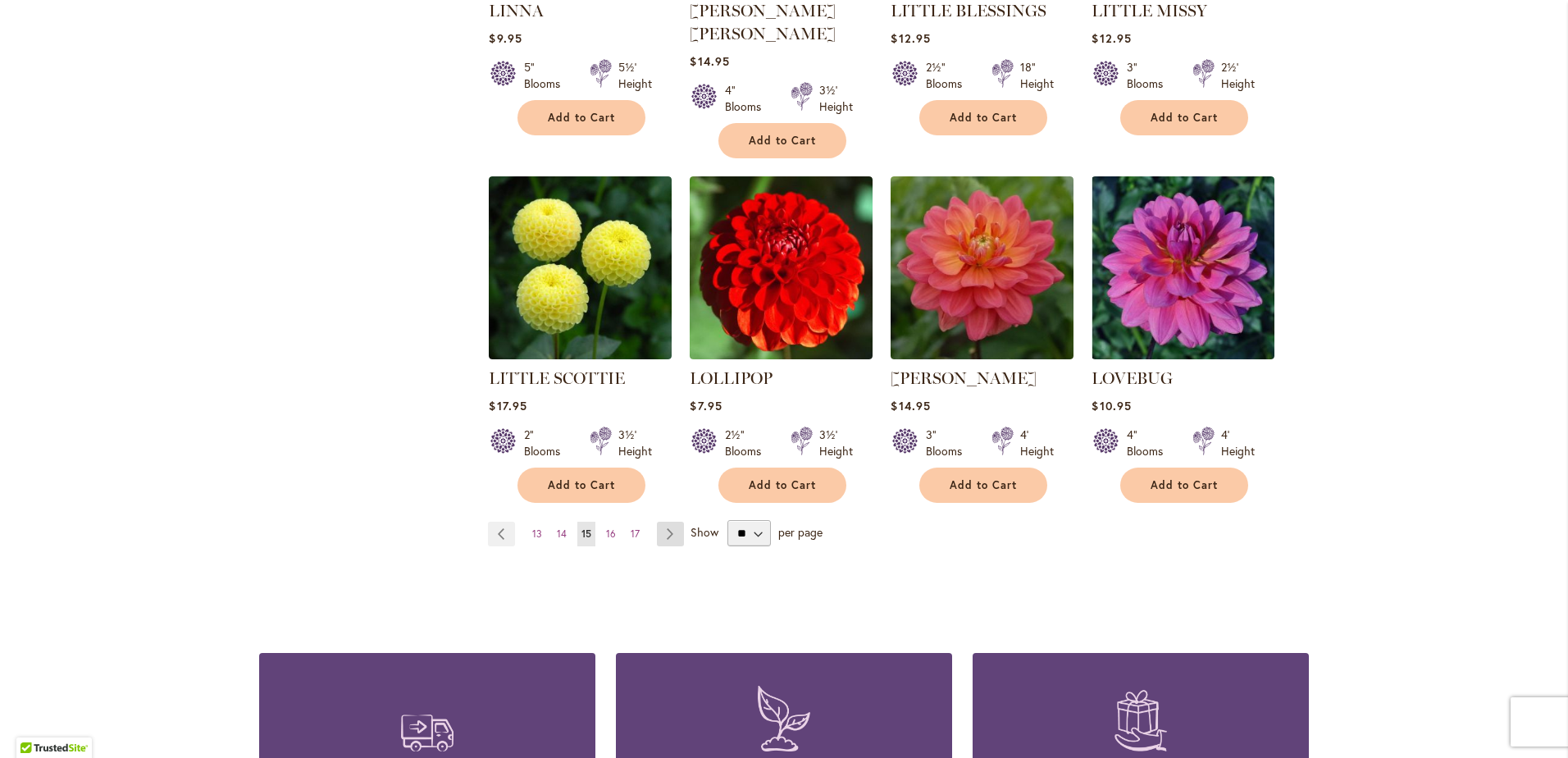
click at [661, 522] on link "Page Next" at bounding box center [670, 534] width 27 height 25
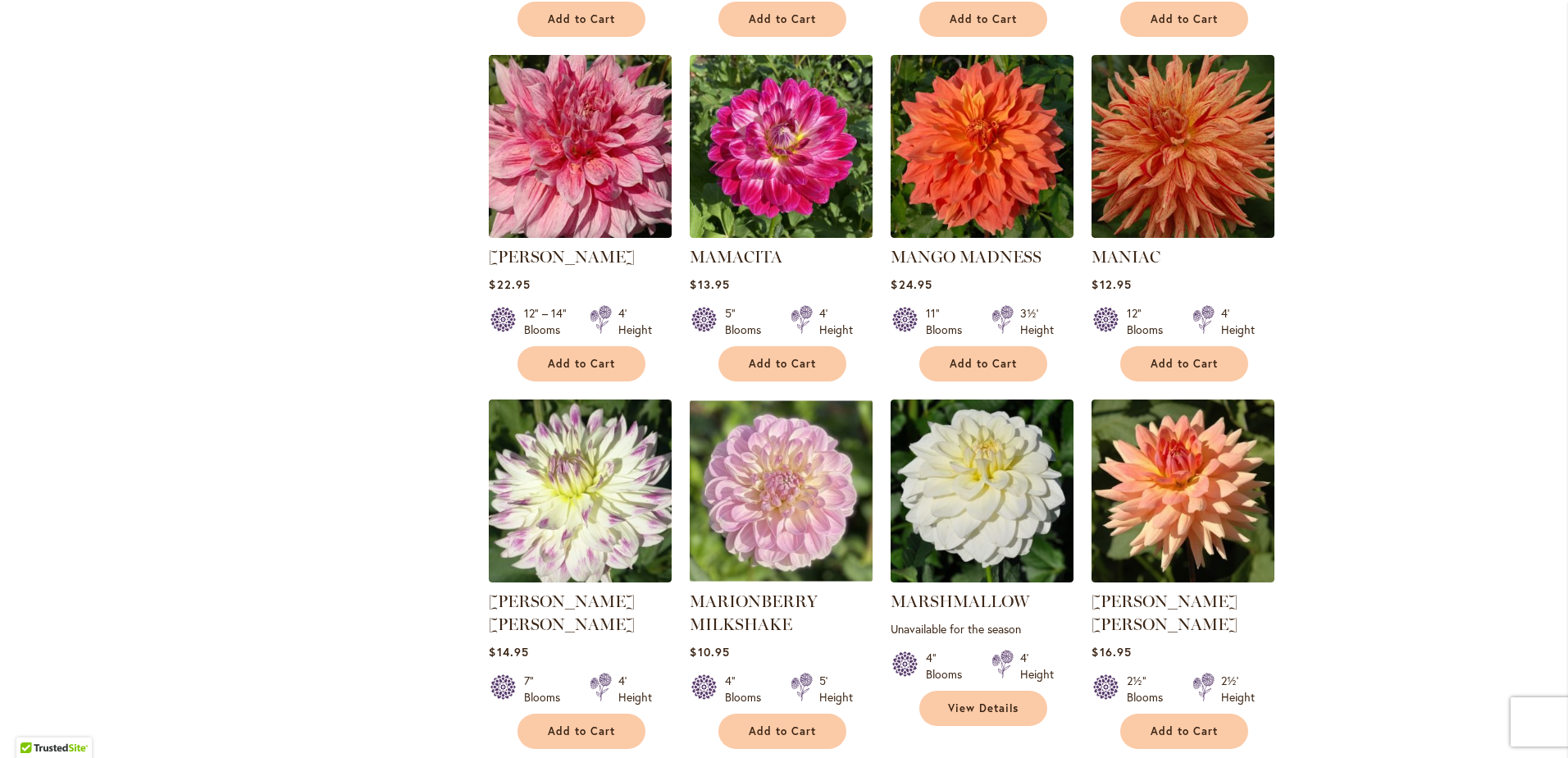
scroll to position [1148, 0]
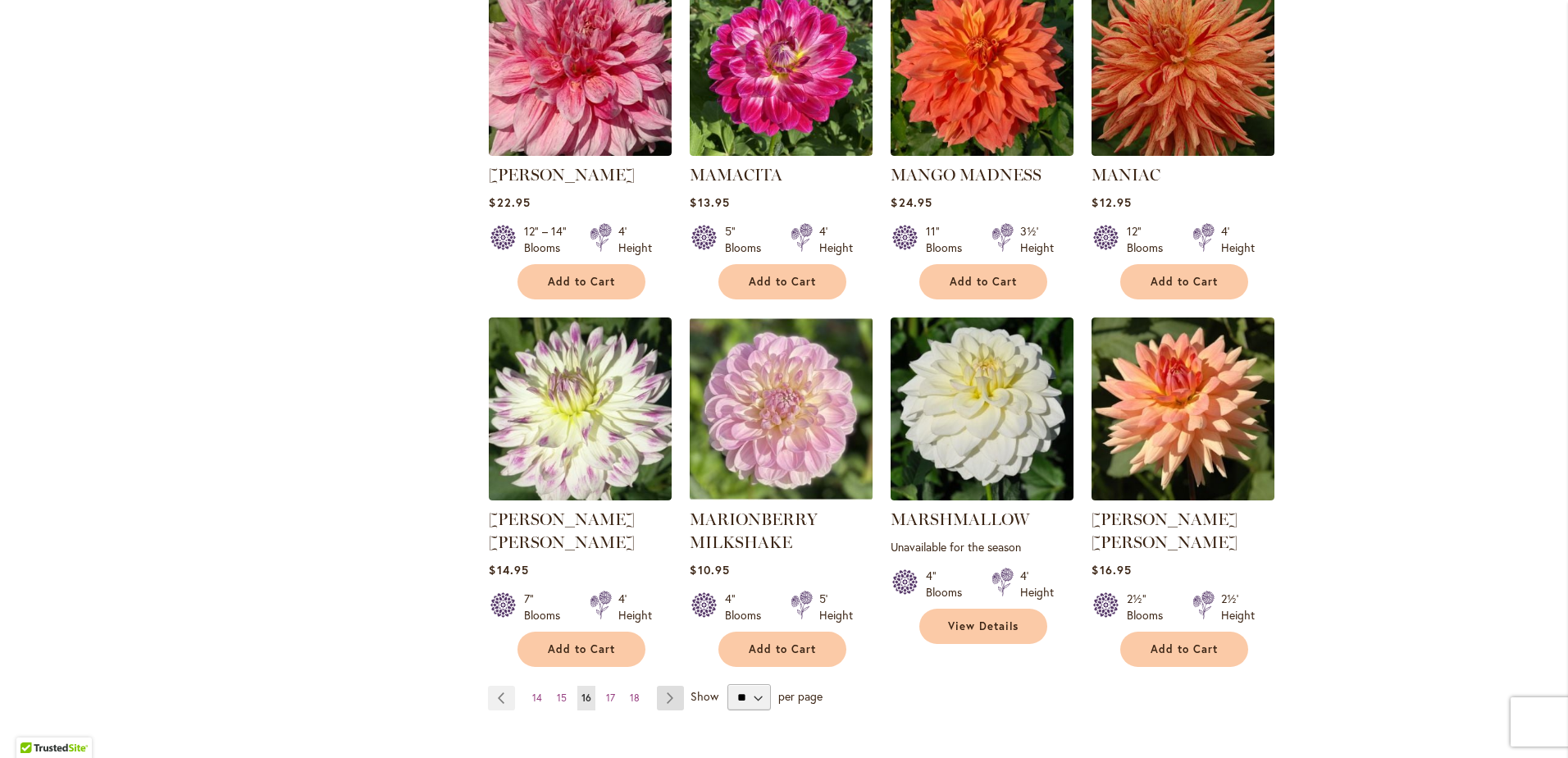
click at [670, 685] on link "Page Next" at bounding box center [670, 698] width 27 height 25
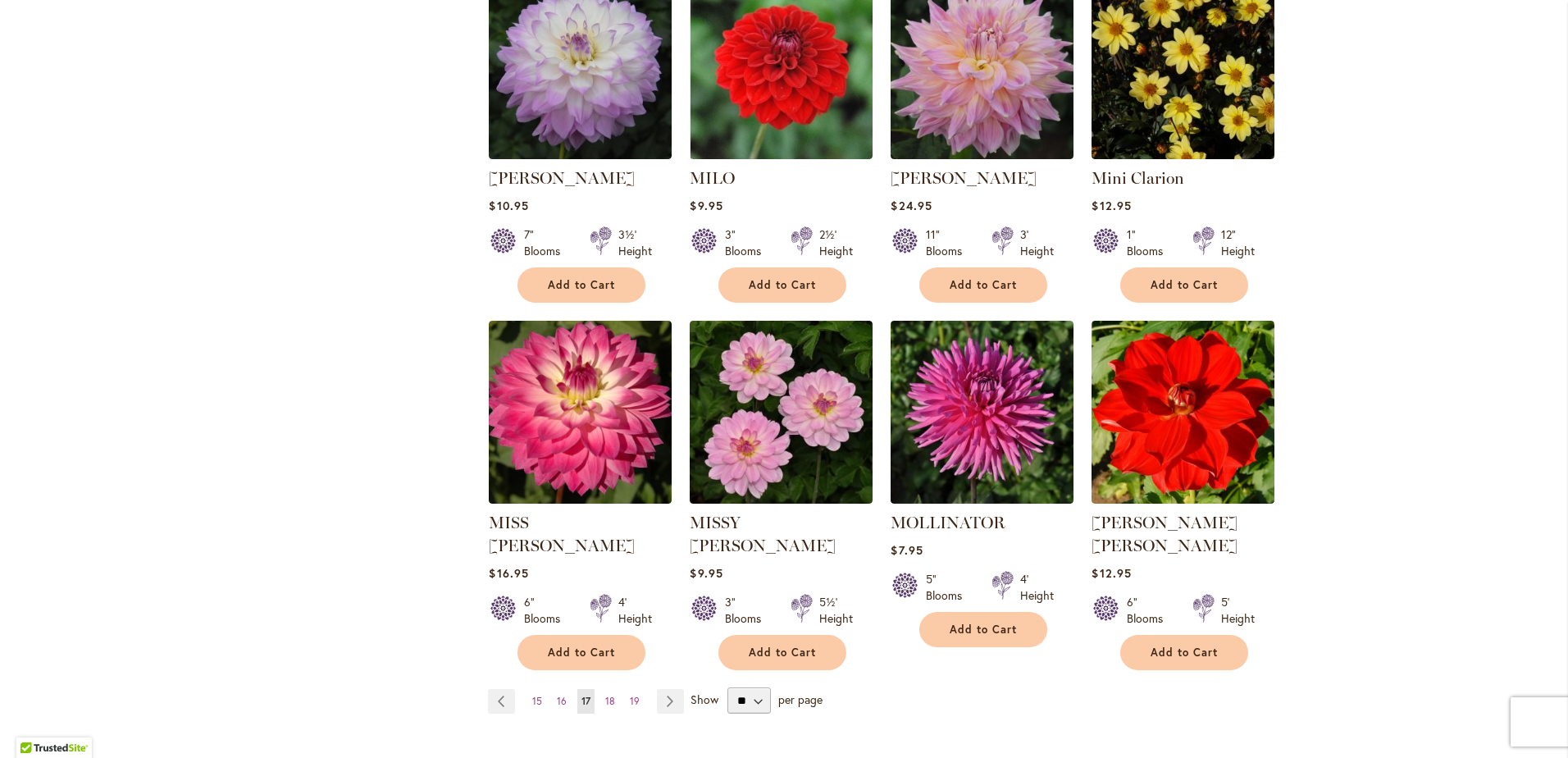
scroll to position [1148, 0]
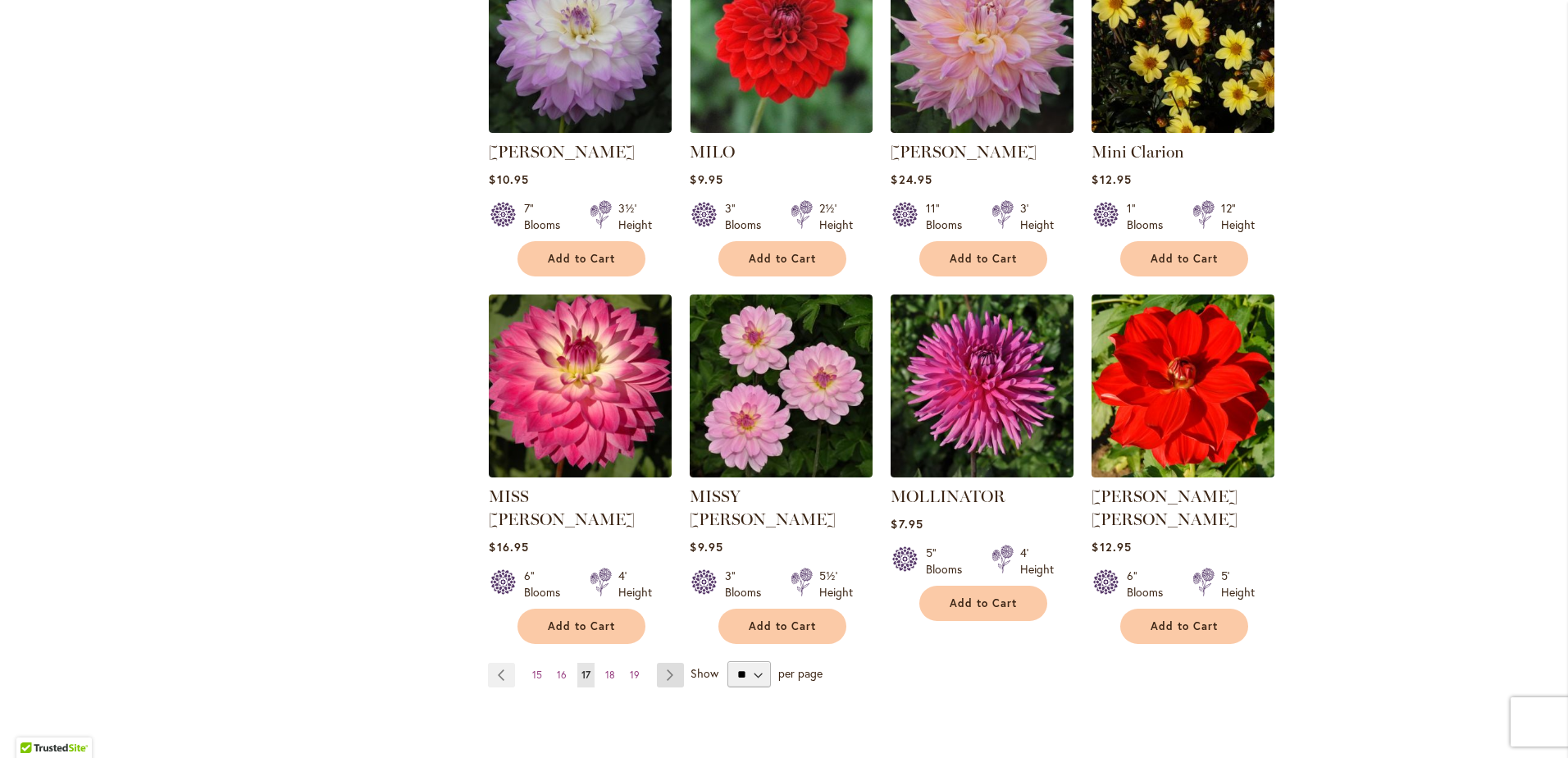
click at [668, 662] on link "Page Next" at bounding box center [670, 675] width 27 height 25
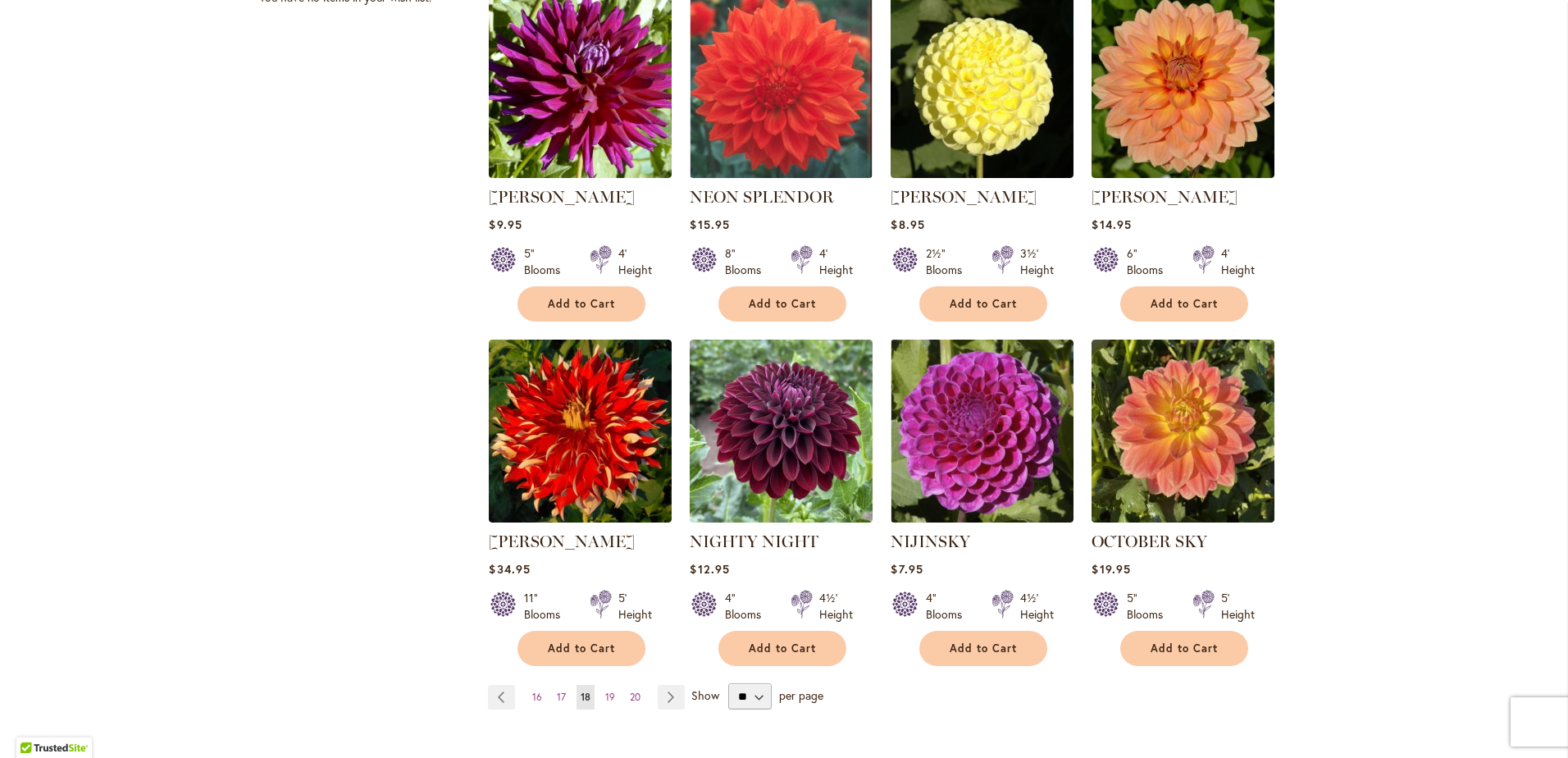
scroll to position [1148, 0]
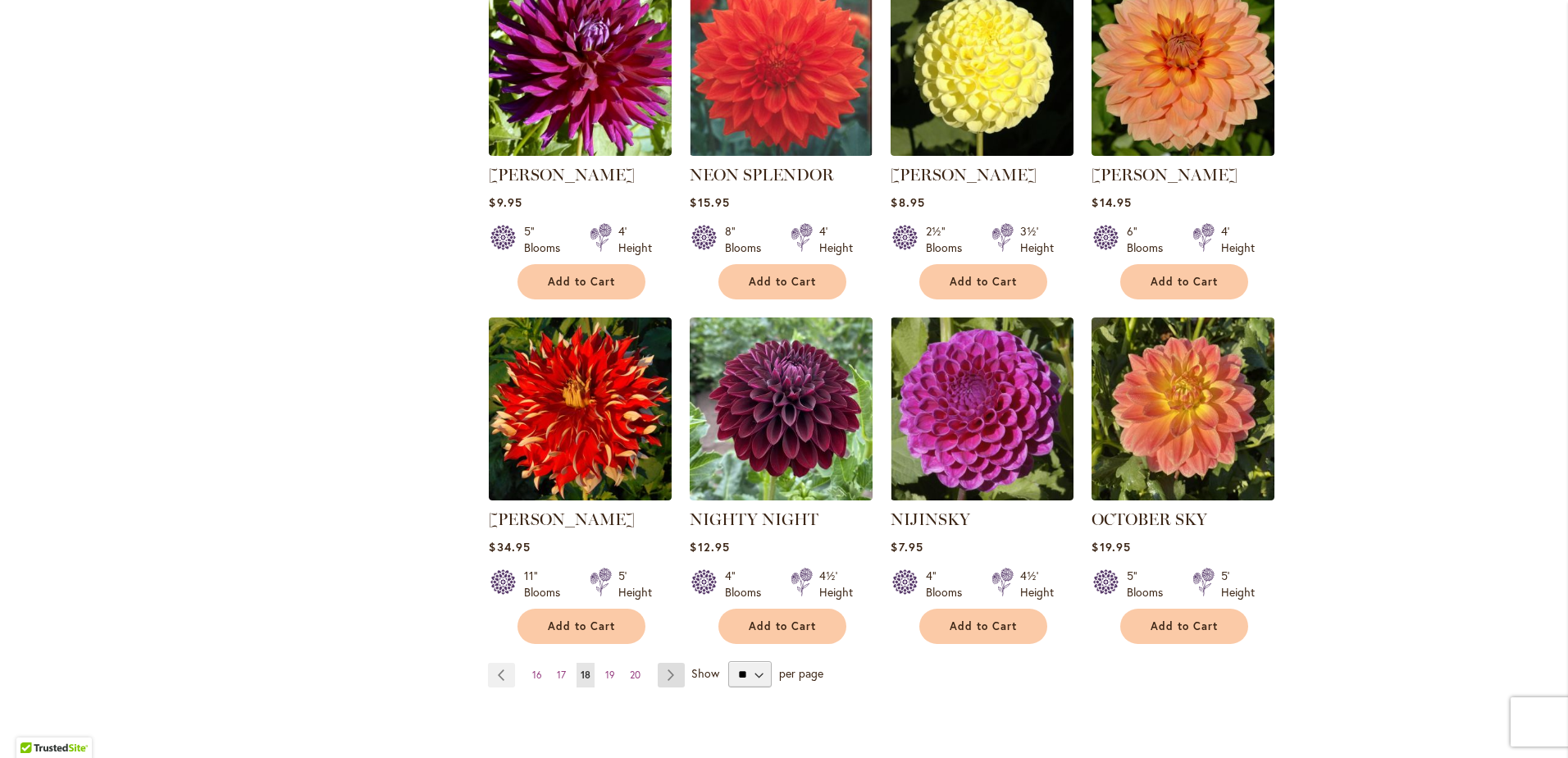
click at [661, 662] on link "Page Next" at bounding box center [671, 675] width 27 height 25
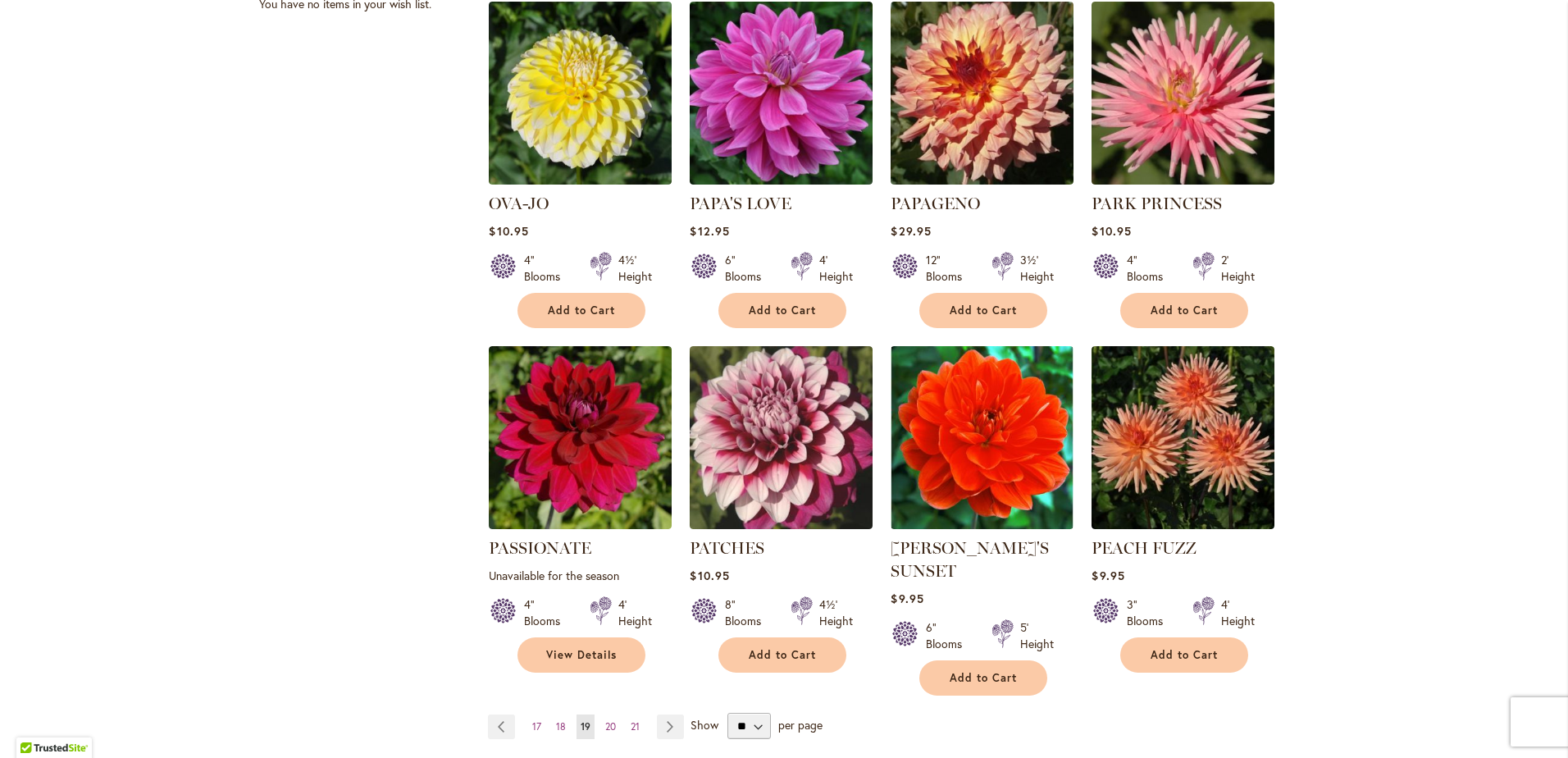
scroll to position [1148, 0]
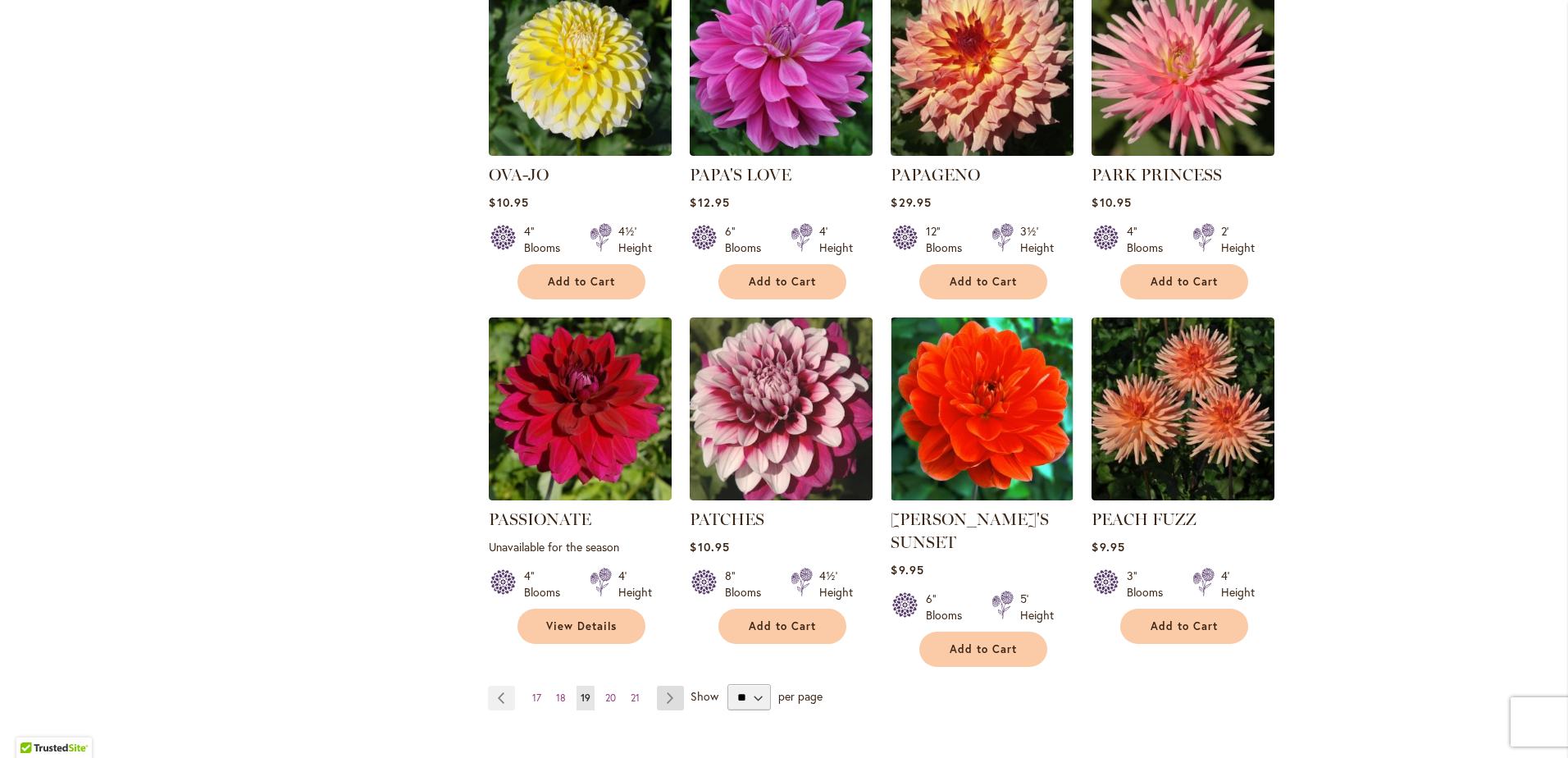
click at [667, 685] on link "Page Next" at bounding box center [670, 698] width 27 height 25
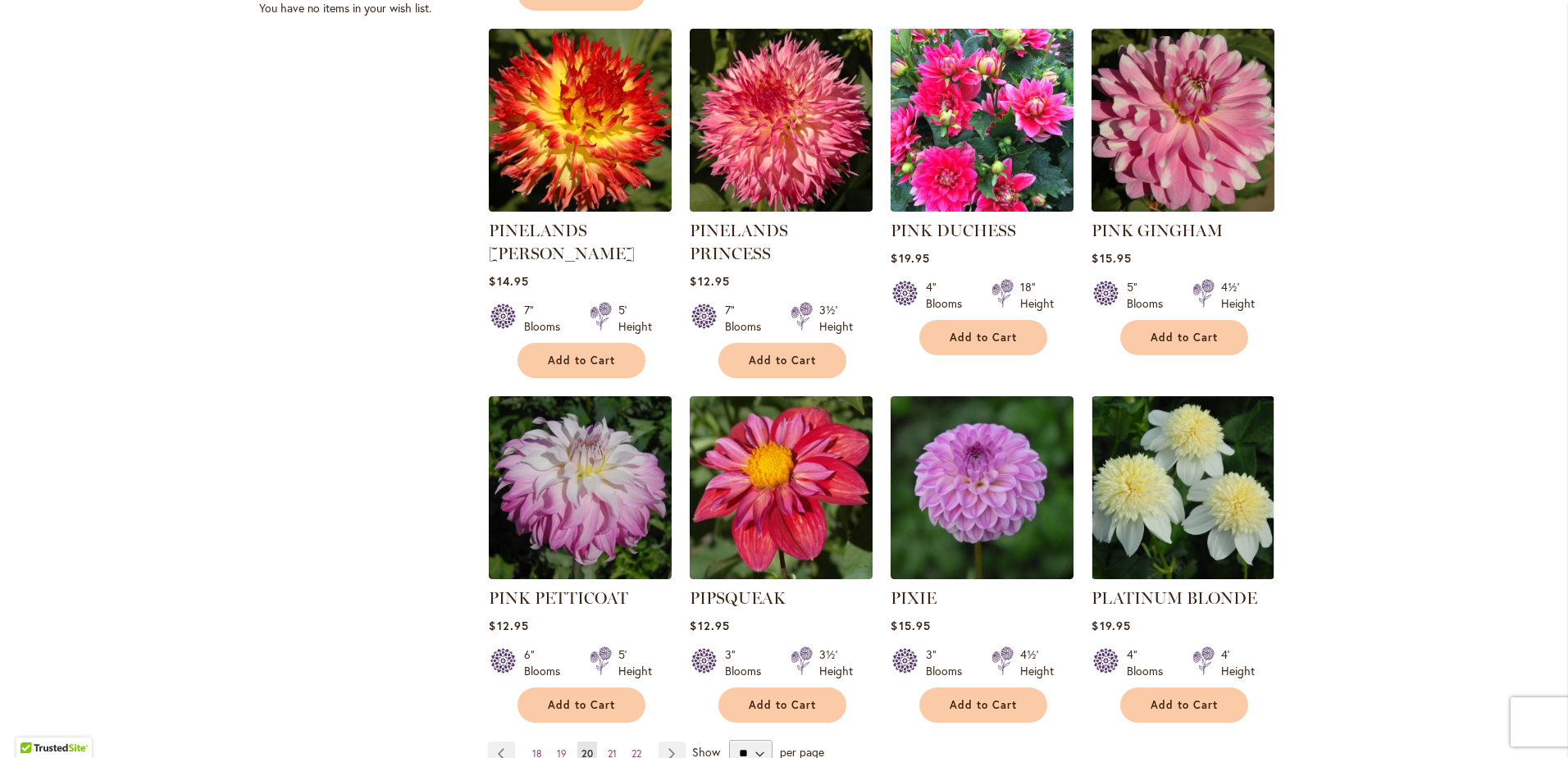
scroll to position [1148, 0]
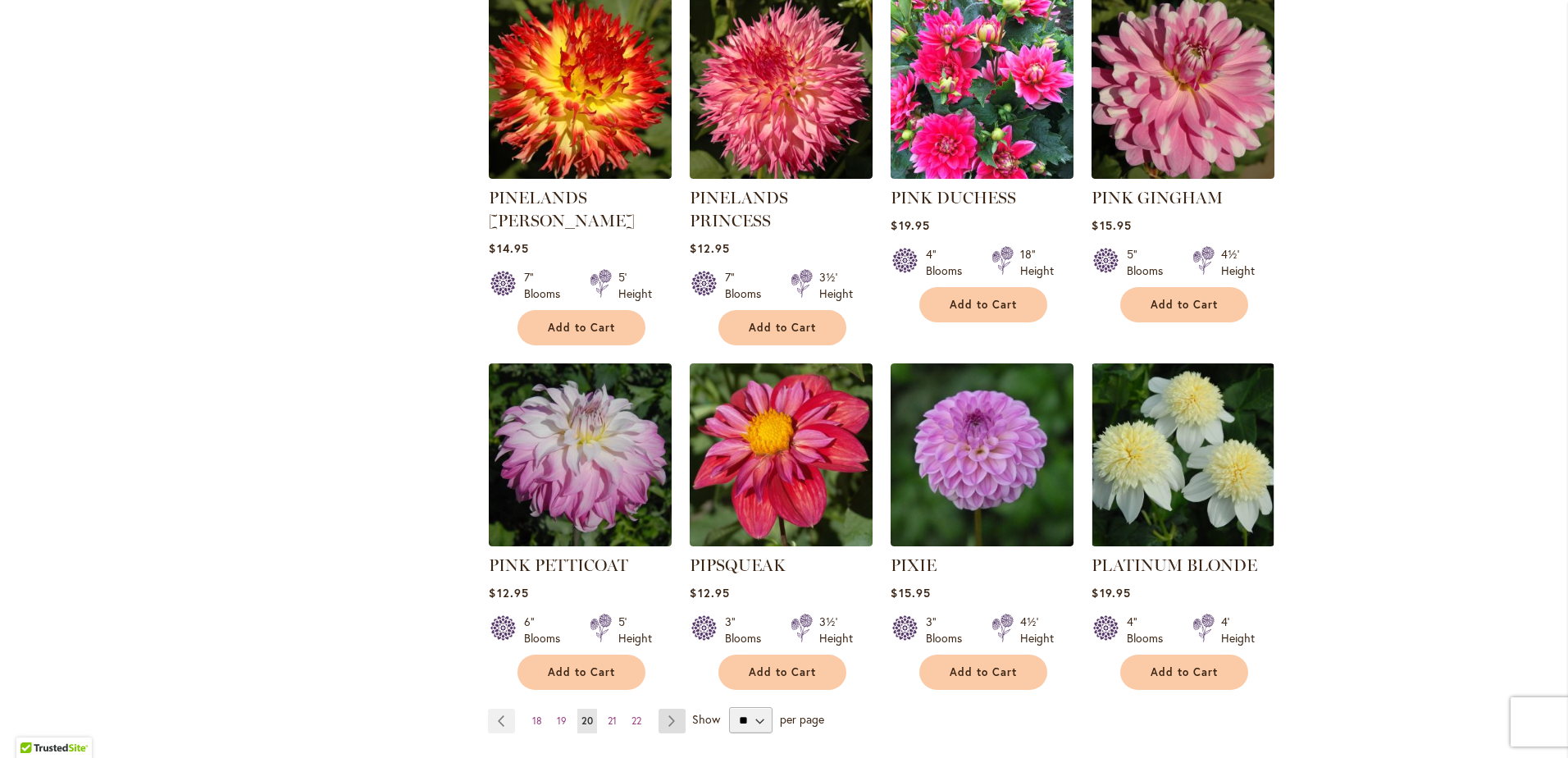
click at [669, 708] on link "Page Next" at bounding box center [672, 721] width 27 height 25
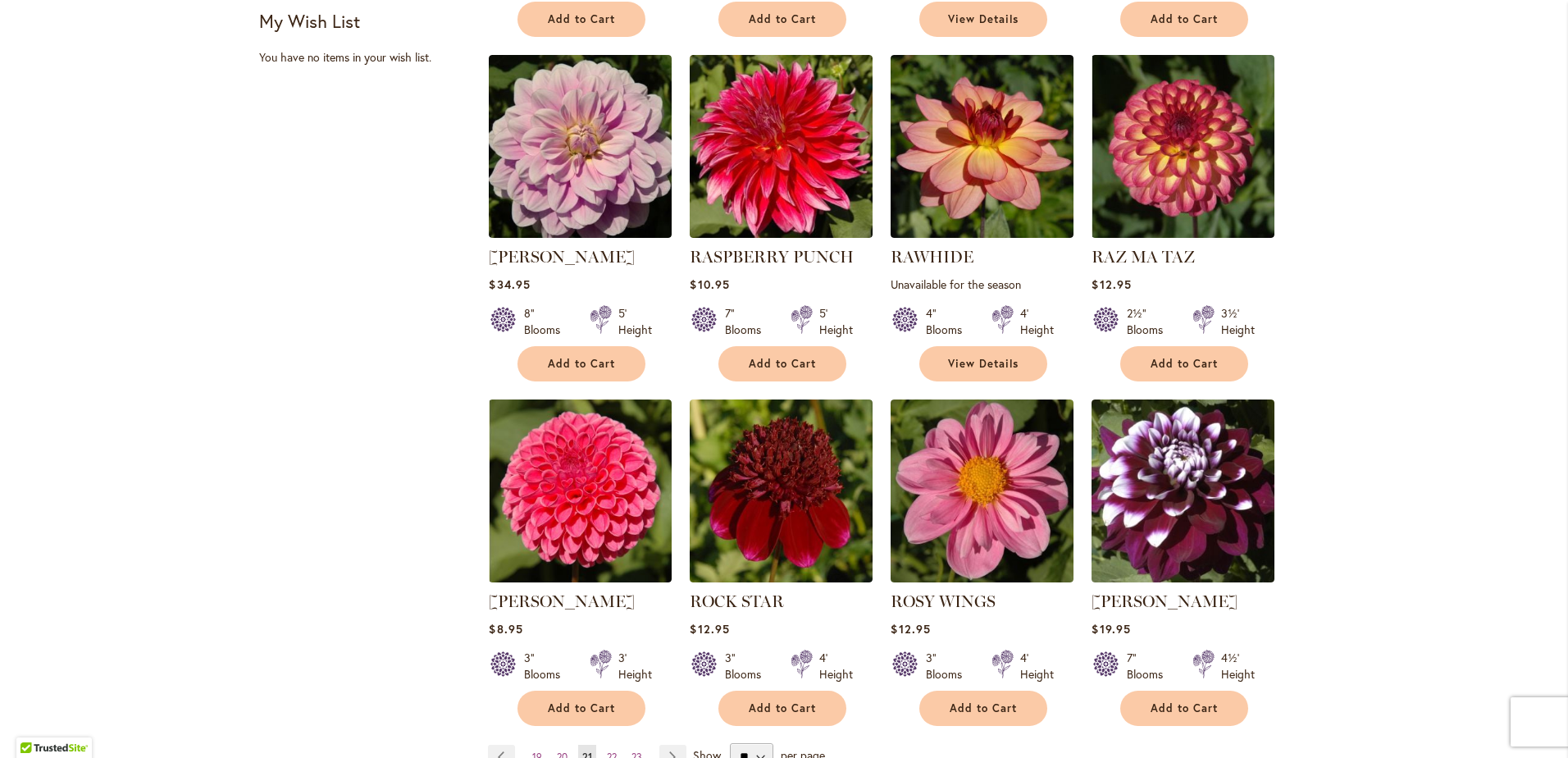
scroll to position [1148, 0]
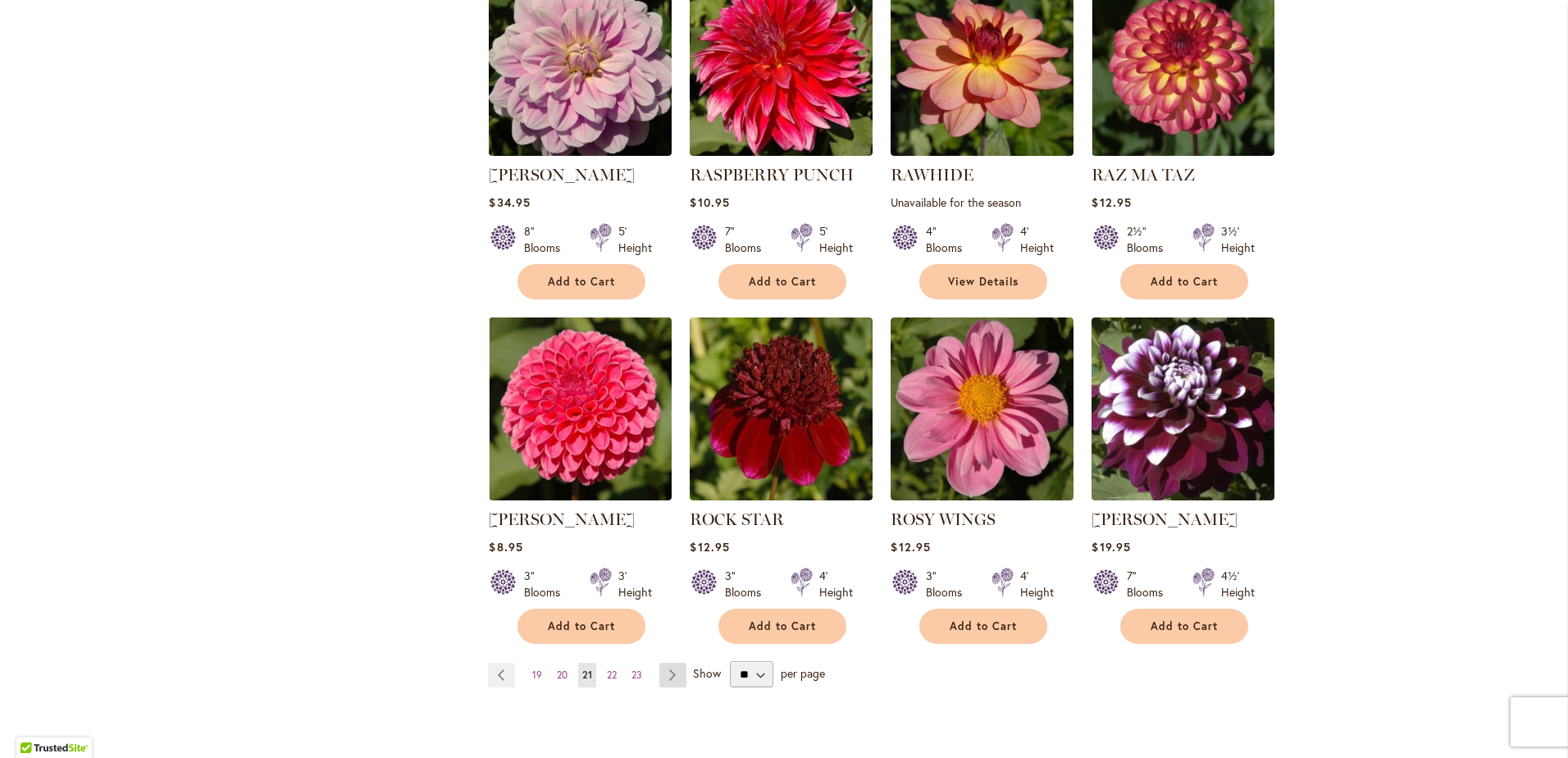
click at [663, 677] on link "Page Next" at bounding box center [673, 675] width 27 height 25
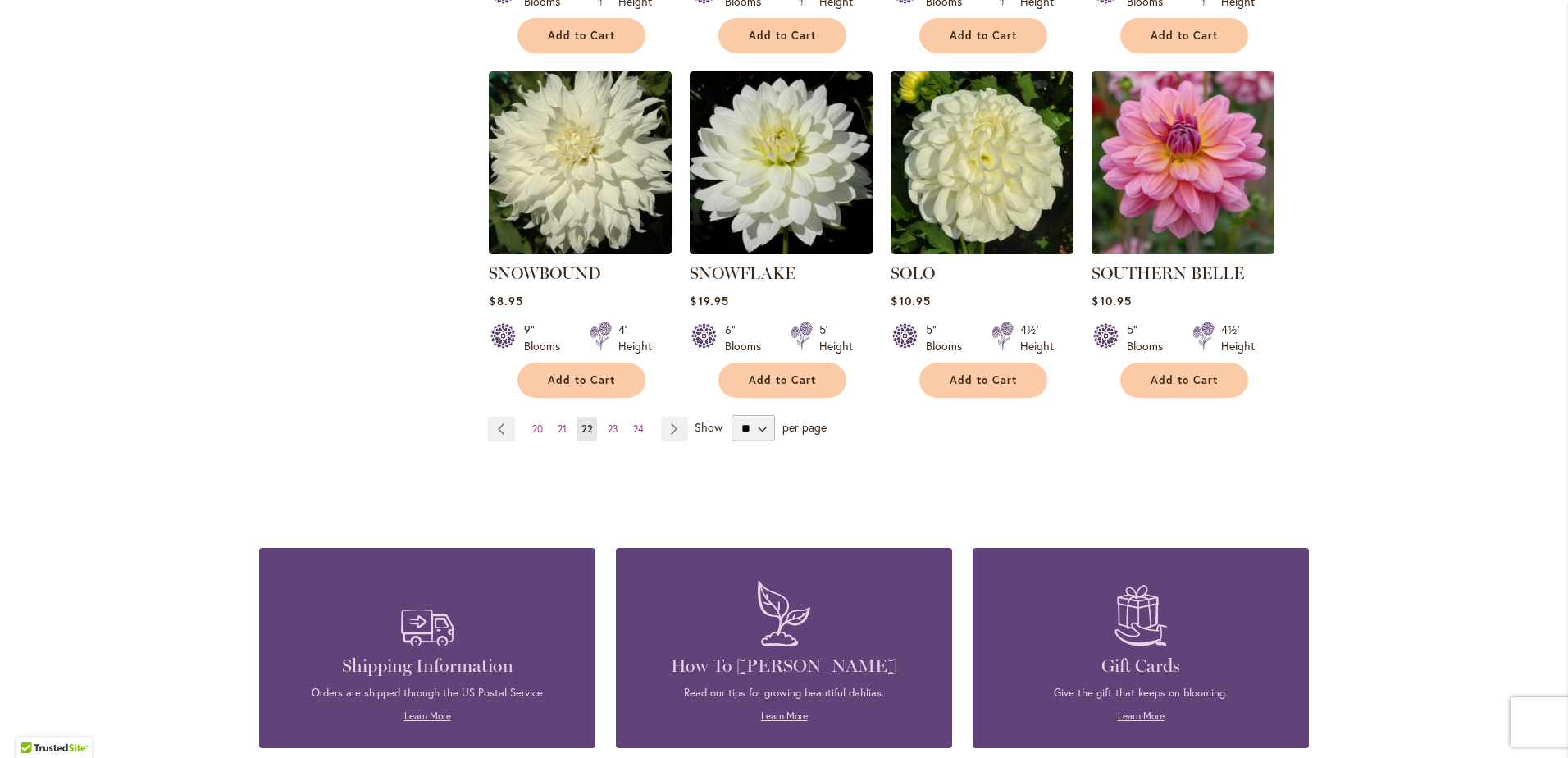
scroll to position [1230, 0]
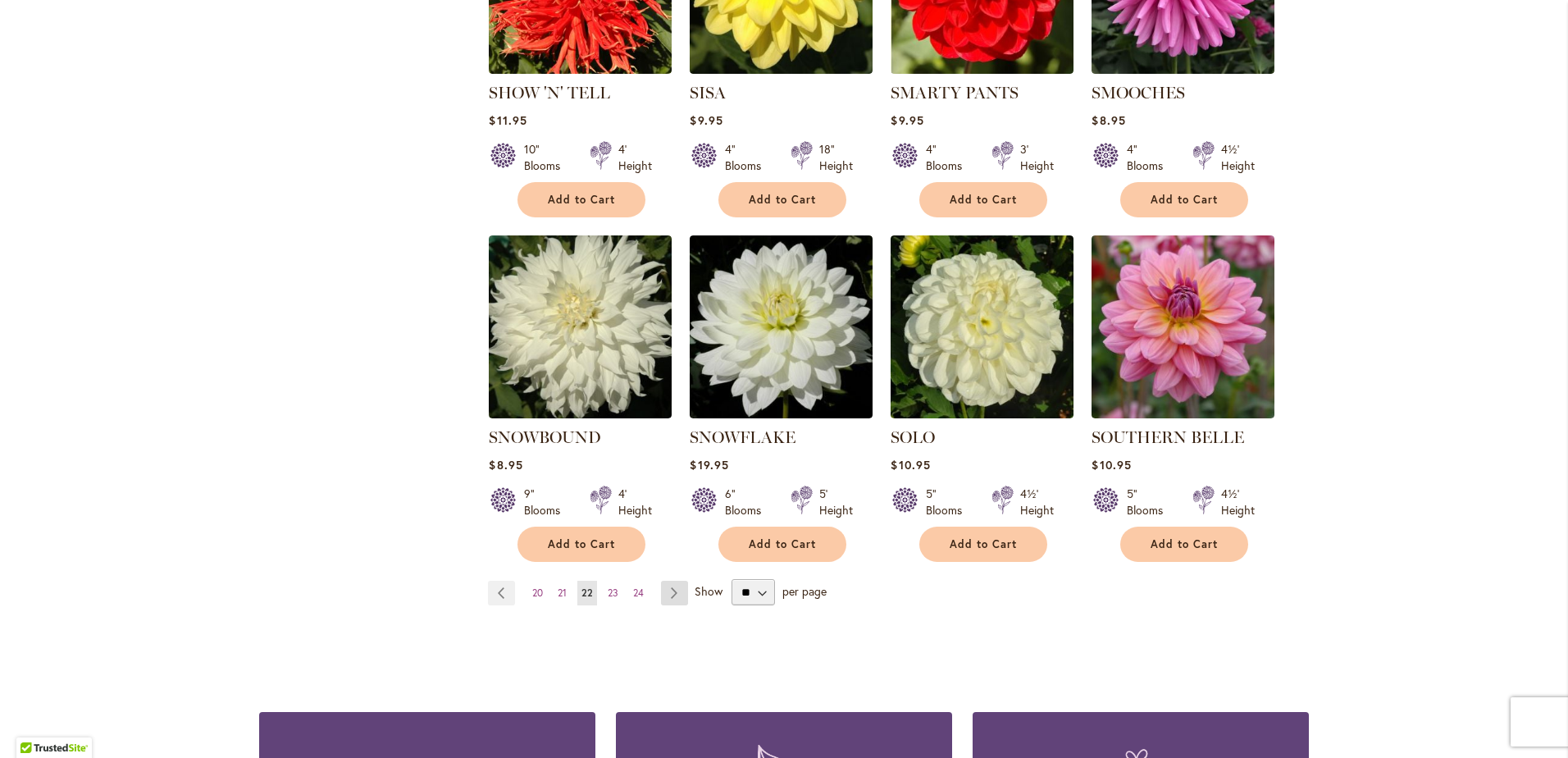
click at [675, 581] on link "Page Next" at bounding box center [675, 593] width 27 height 25
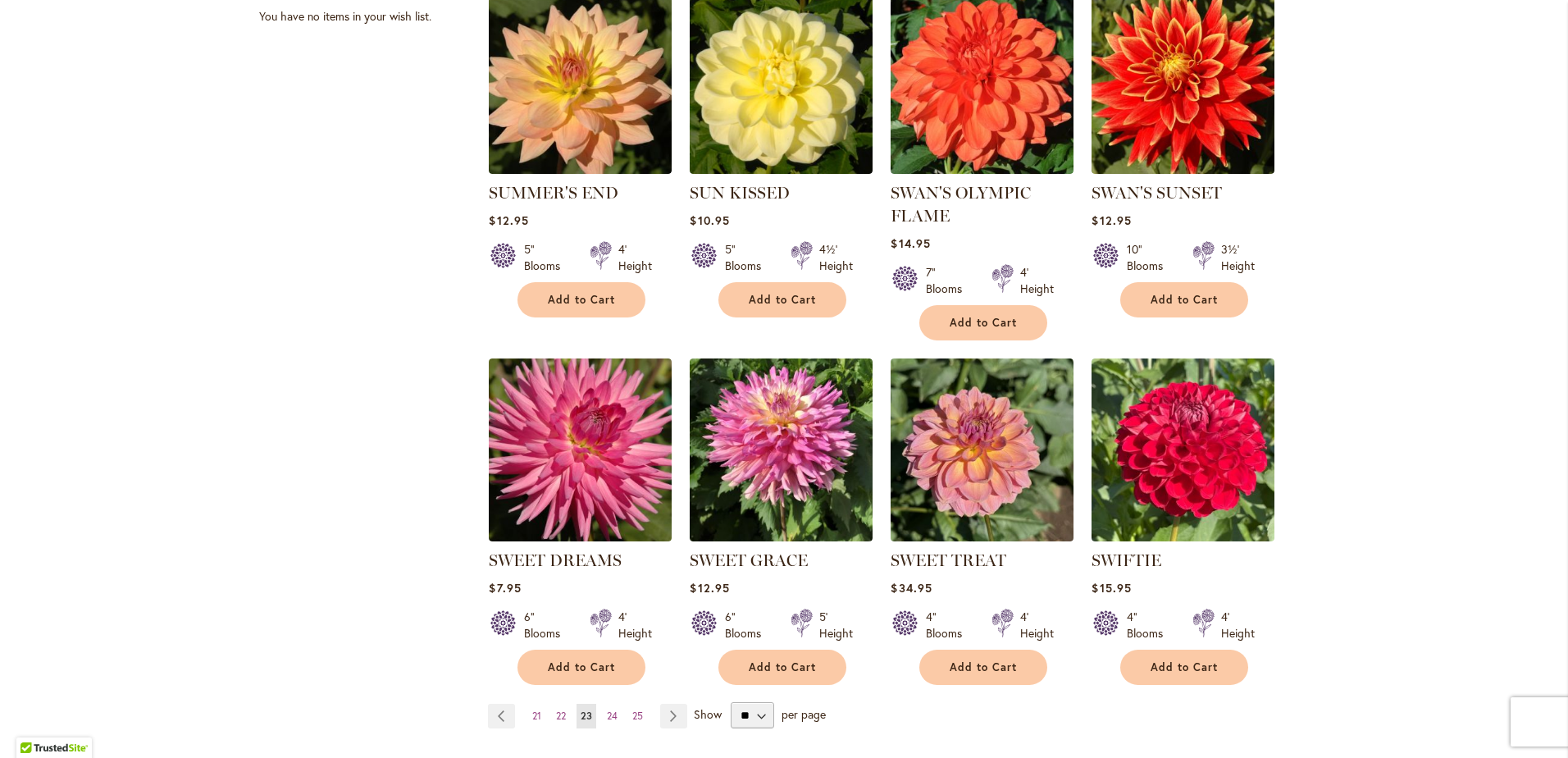
scroll to position [1148, 0]
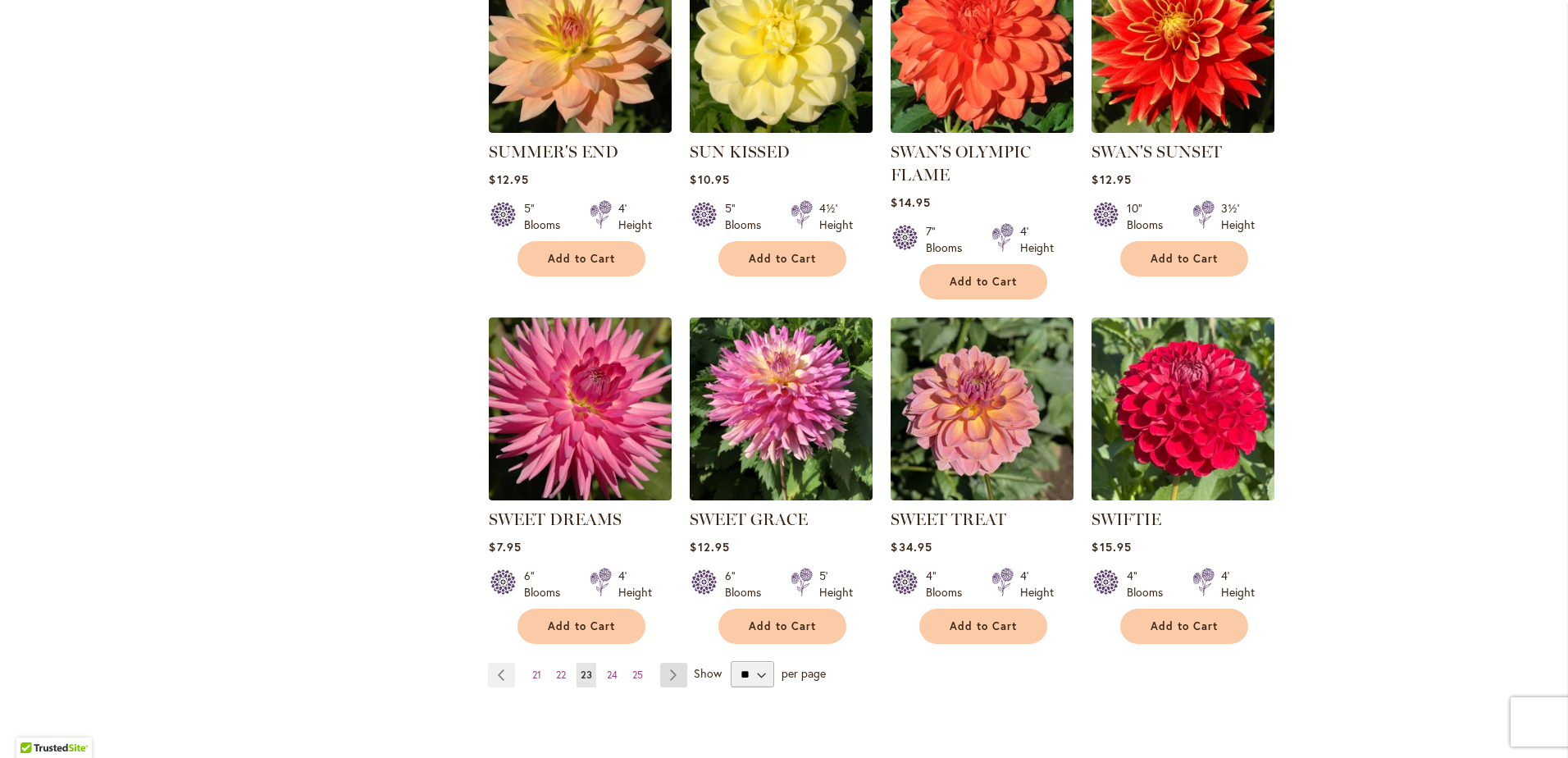
click at [671, 671] on link "Page Next" at bounding box center [674, 675] width 27 height 25
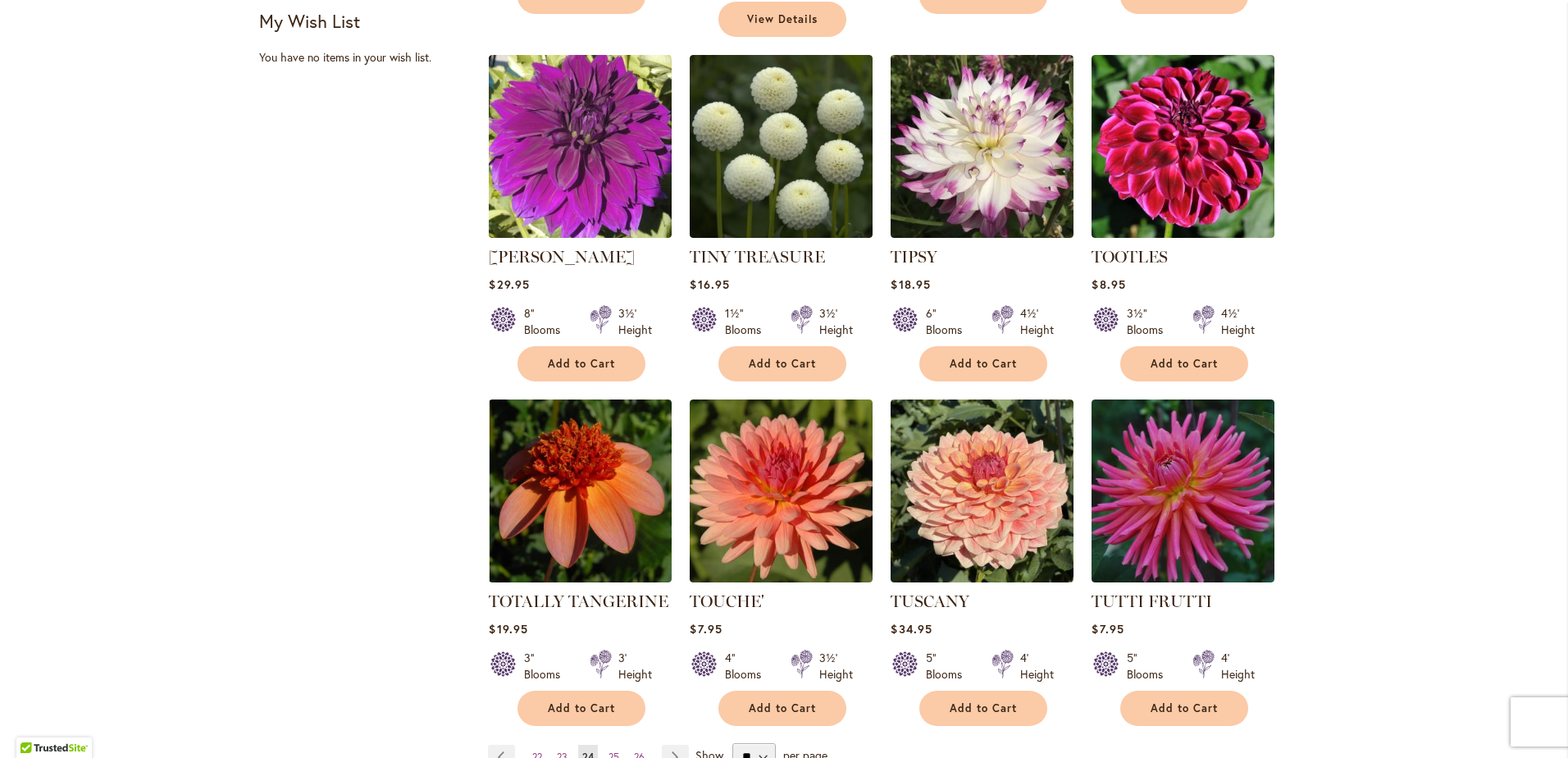
scroll to position [1148, 0]
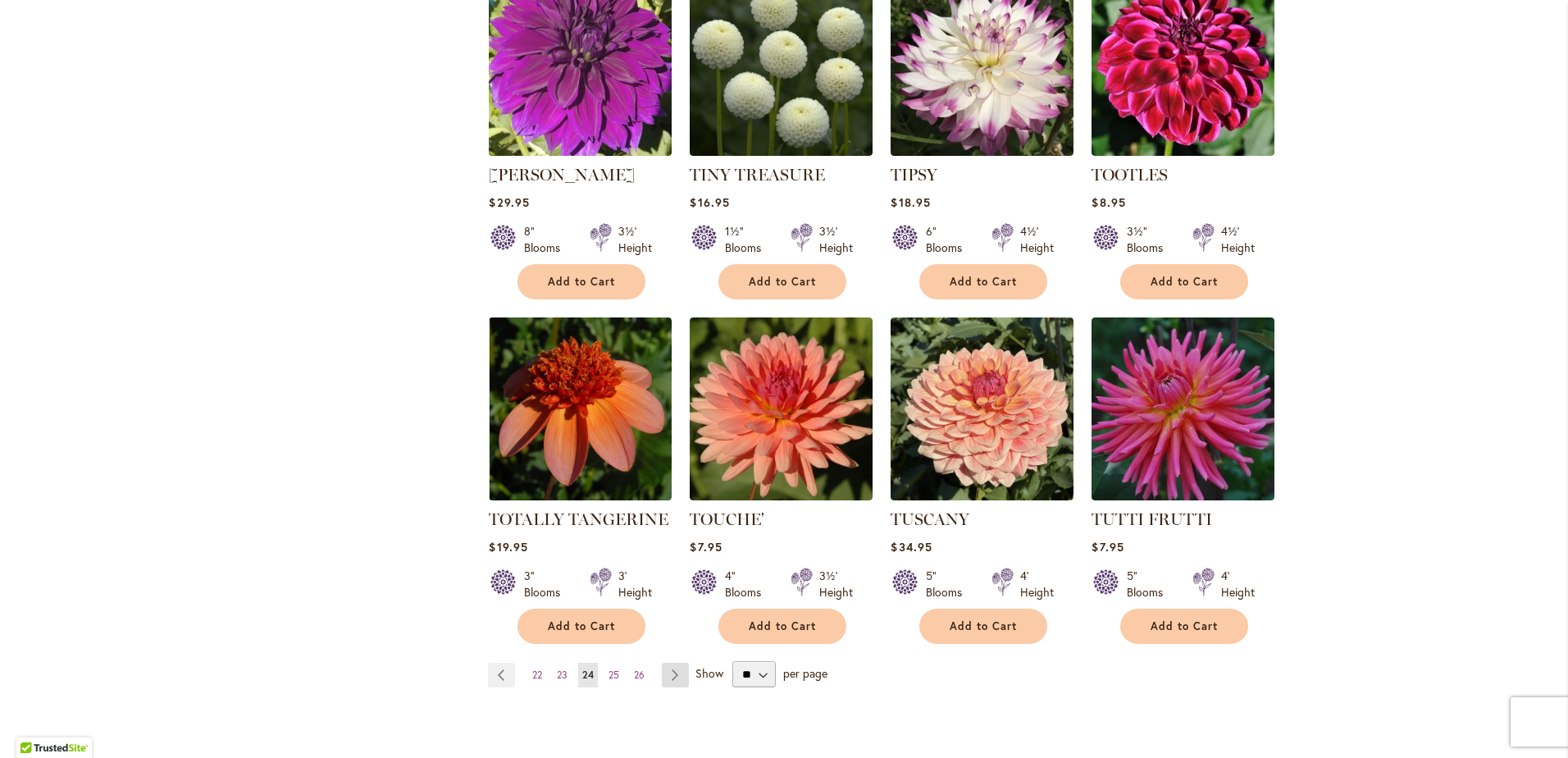
click at [679, 662] on link "Page Next" at bounding box center [676, 675] width 27 height 25
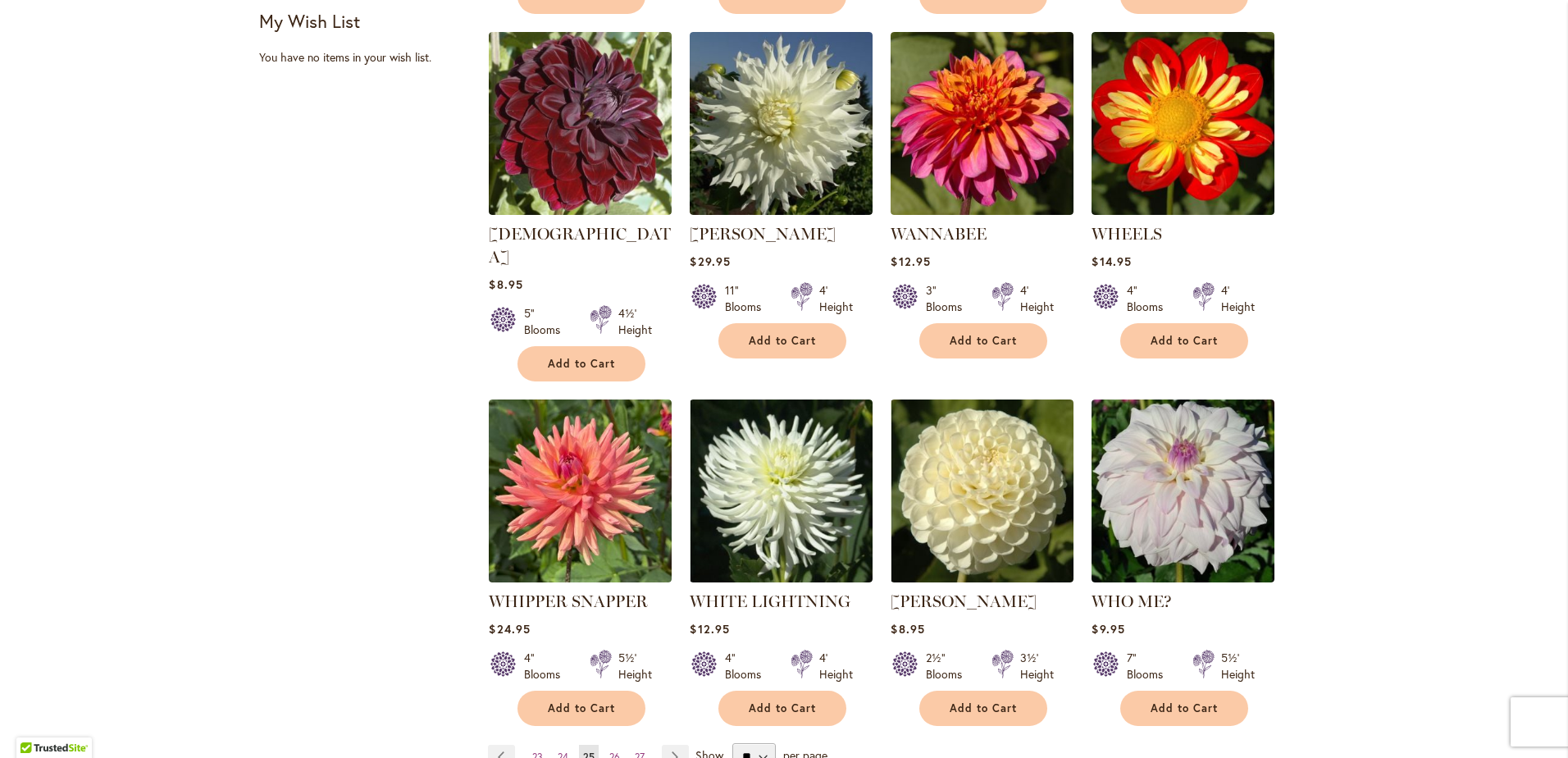
scroll to position [1148, 0]
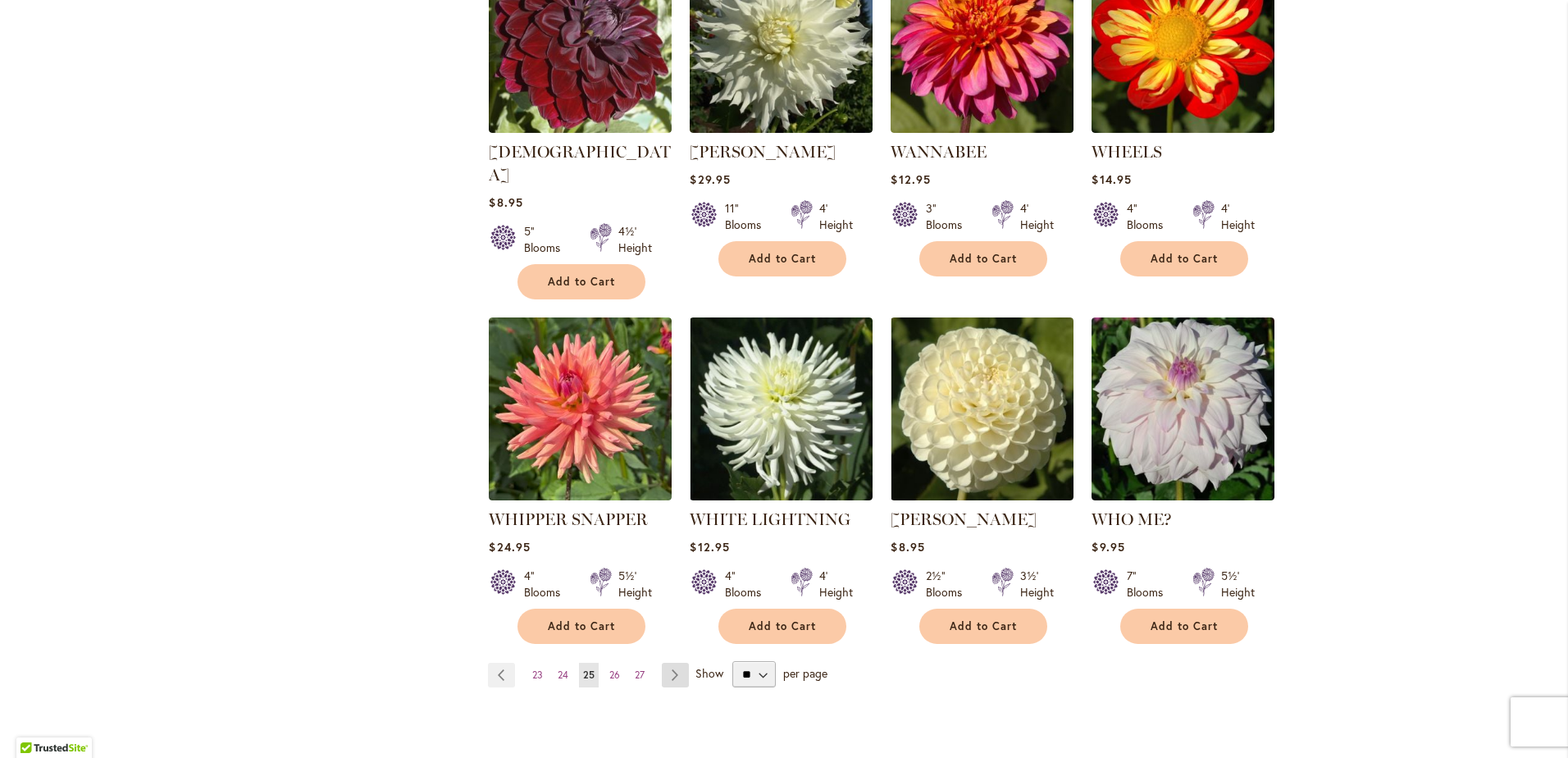
click at [663, 662] on link "Page Next" at bounding box center [676, 675] width 27 height 25
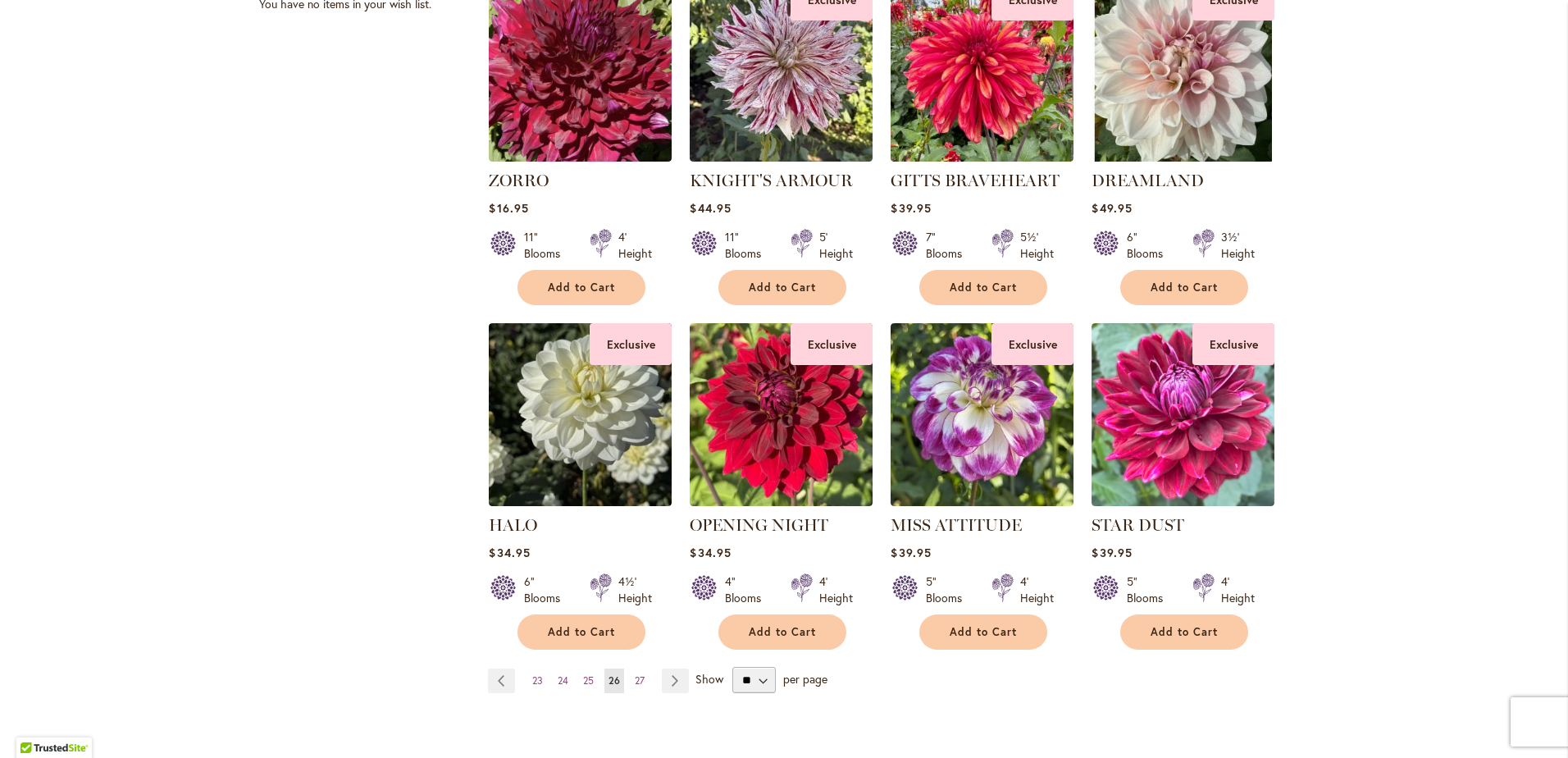
scroll to position [1148, 0]
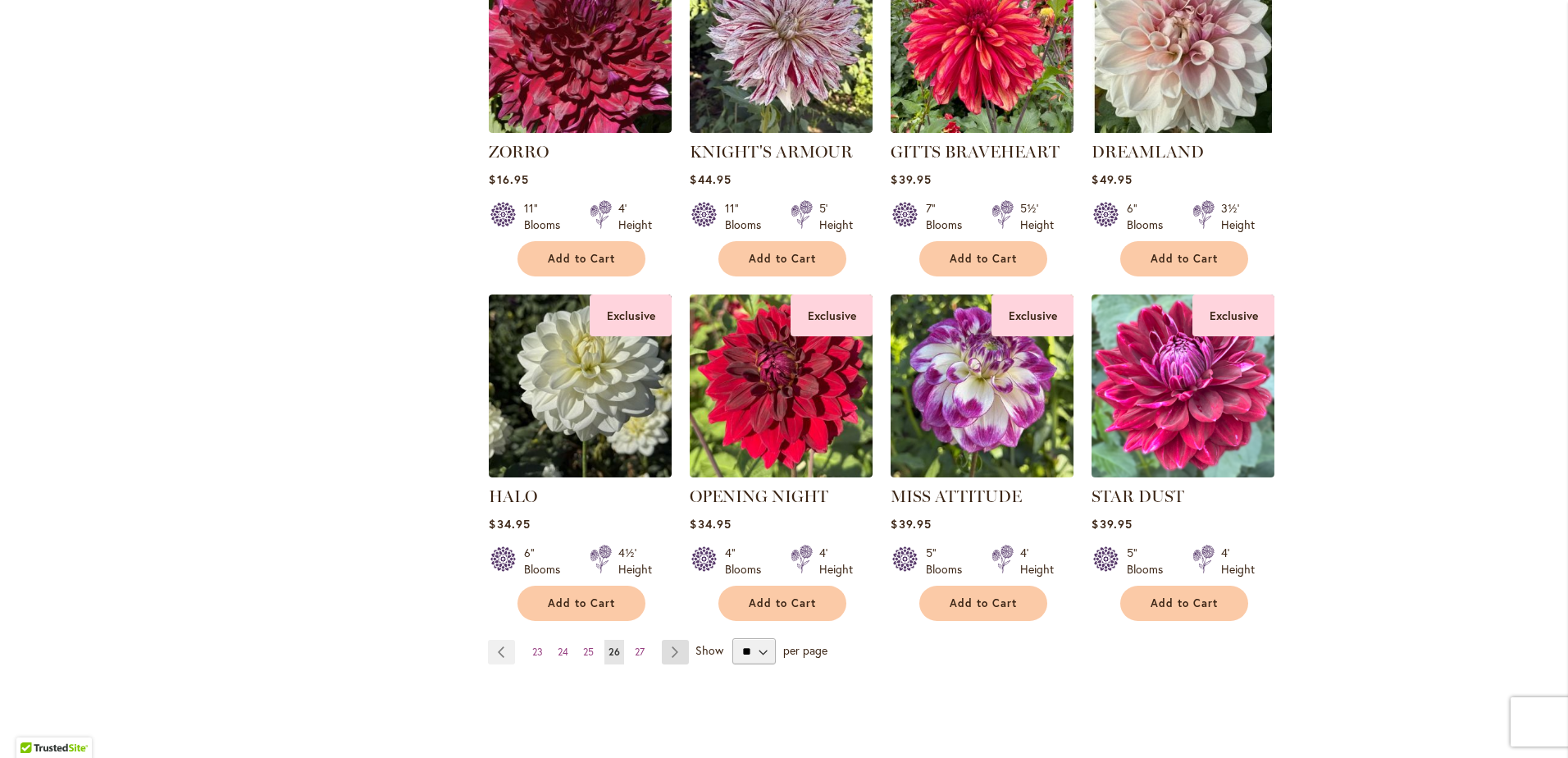
click at [675, 649] on link "Page Next" at bounding box center [676, 652] width 27 height 25
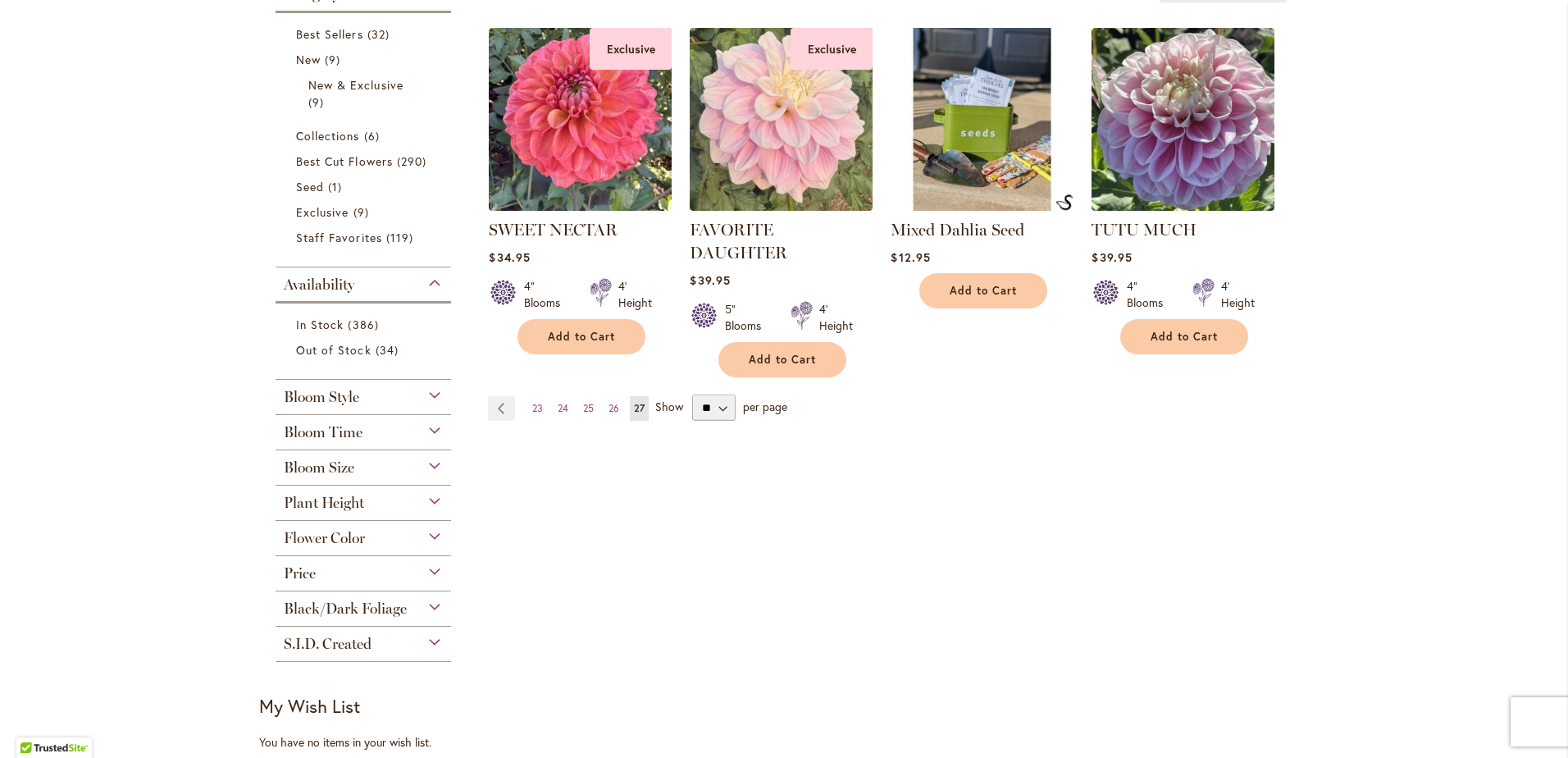
scroll to position [410, 0]
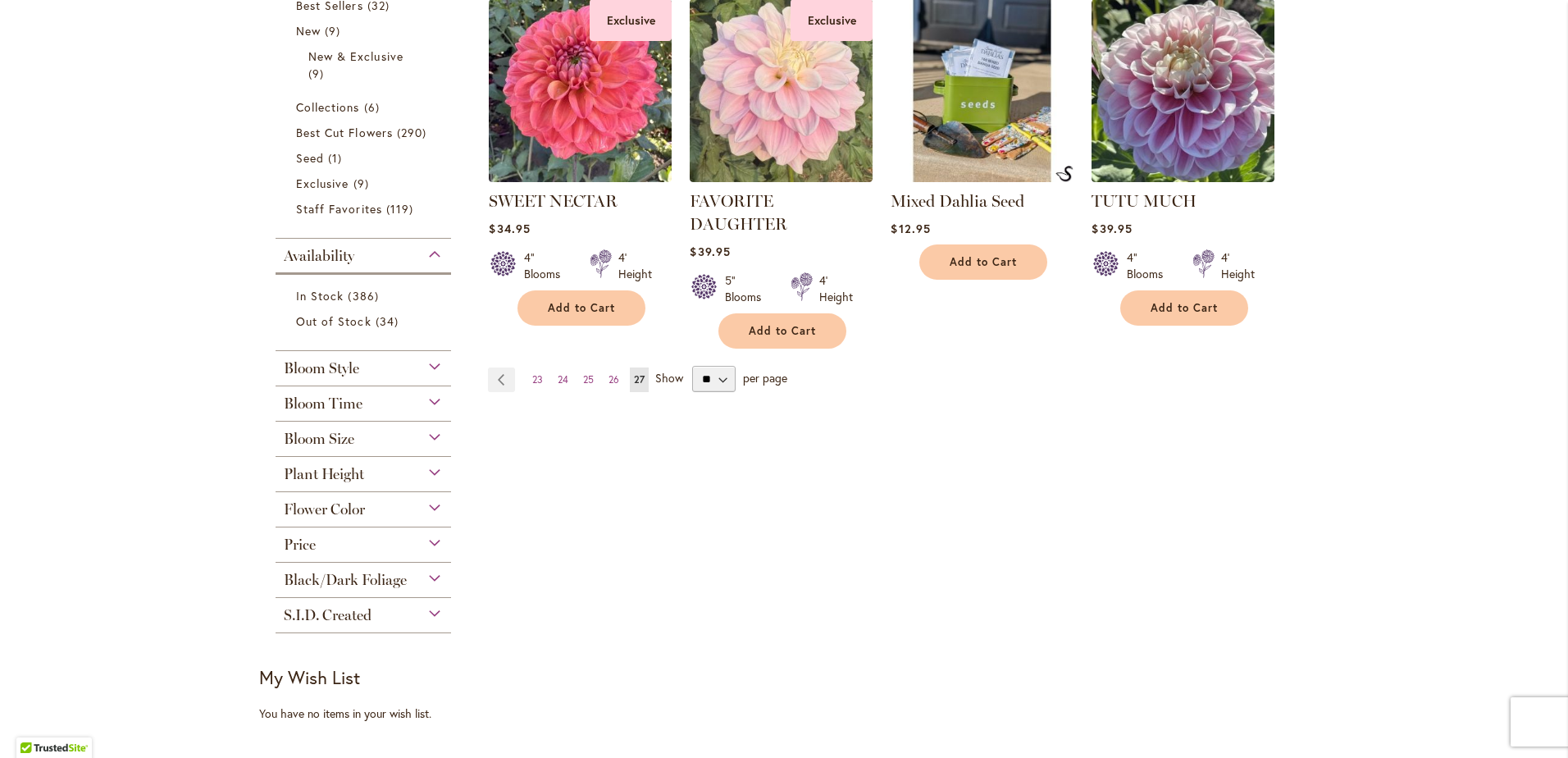
click at [430, 506] on div "Flower Color" at bounding box center [363, 504] width 175 height 26
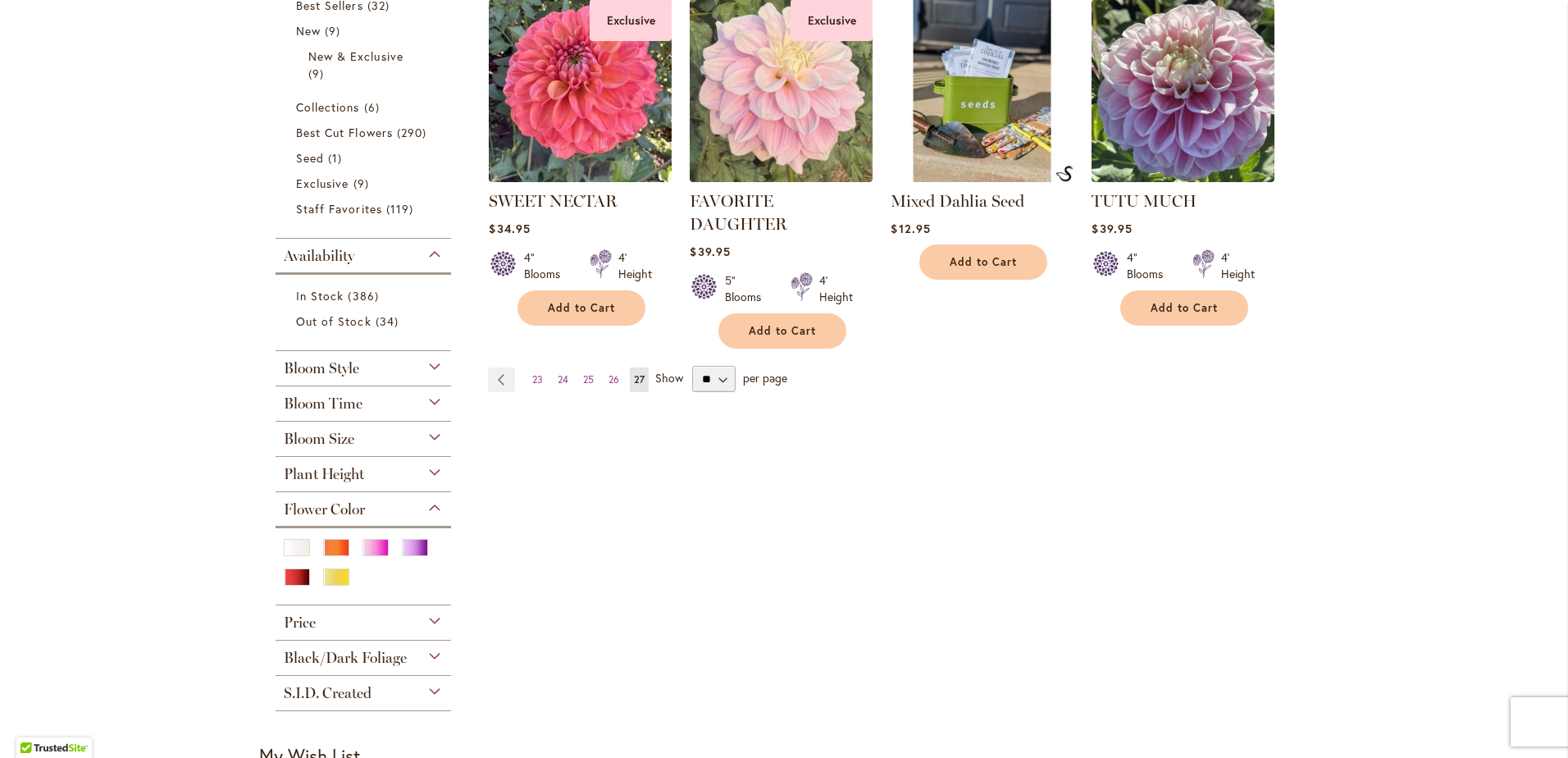
click at [430, 506] on div "Flower Color" at bounding box center [363, 504] width 175 height 26
